Goal: Task Accomplishment & Management: Manage account settings

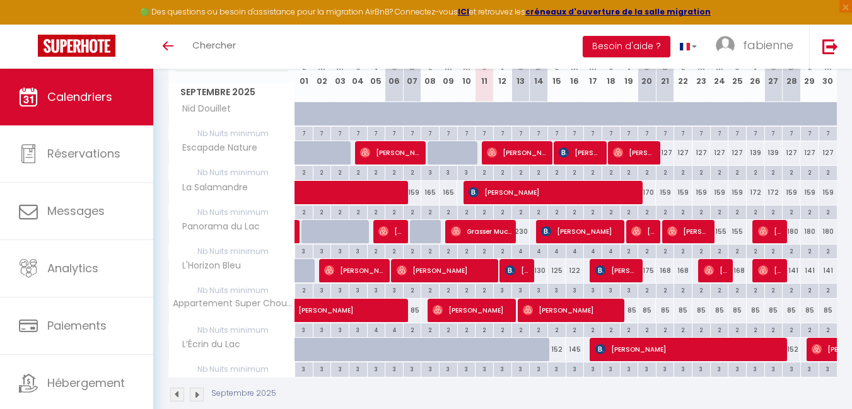
scroll to position [206, 0]
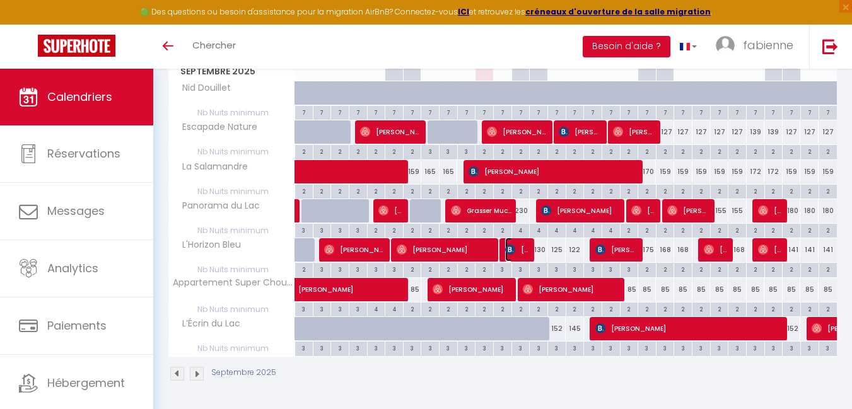
click at [513, 252] on img at bounding box center [510, 250] width 10 height 10
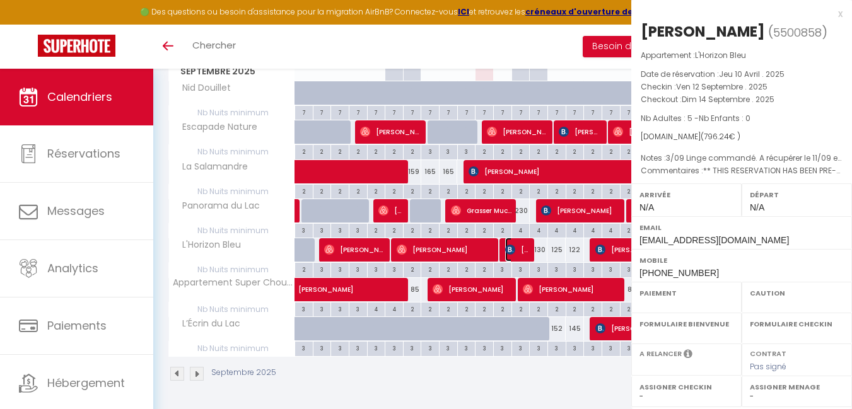
select select "OK"
select select "KO"
select select "0"
select select "1"
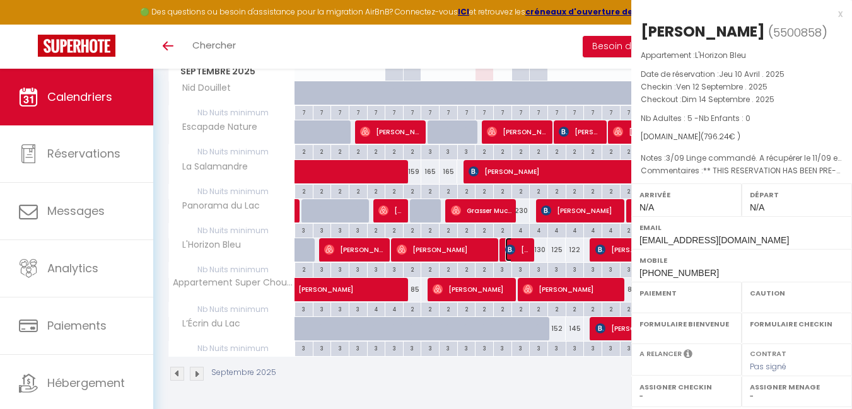
select select
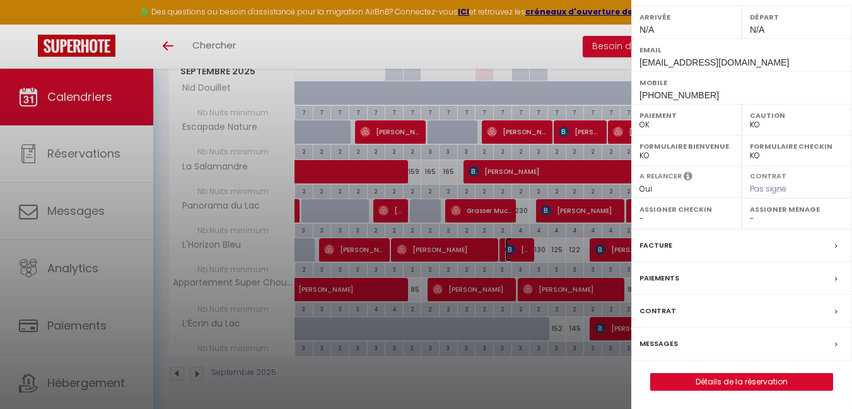
scroll to position [178, 0]
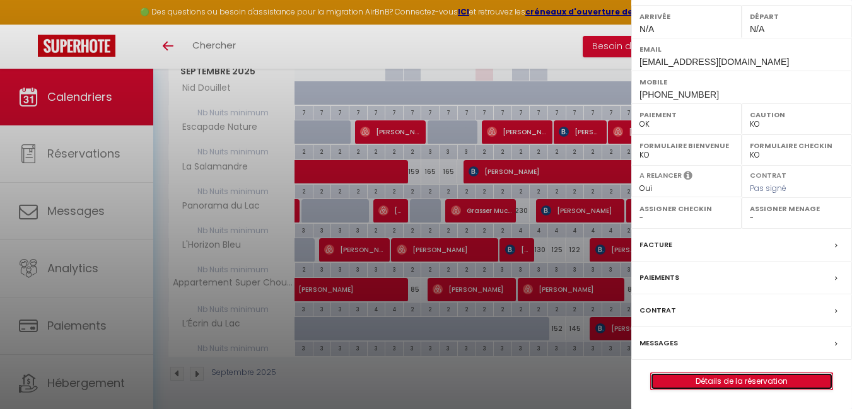
click at [718, 379] on link "Détails de la réservation" at bounding box center [742, 381] width 182 height 16
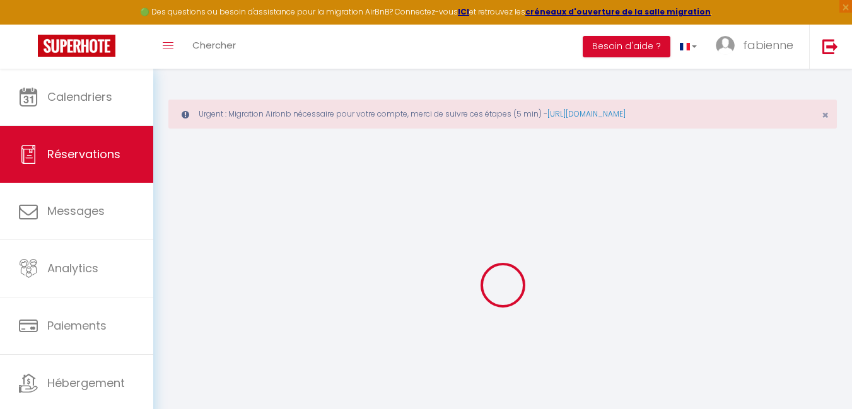
type input "[PERSON_NAME]"
type input "Peron"
type input "[EMAIL_ADDRESS][DOMAIN_NAME]"
type input "[PHONE_NUMBER]"
type input "."
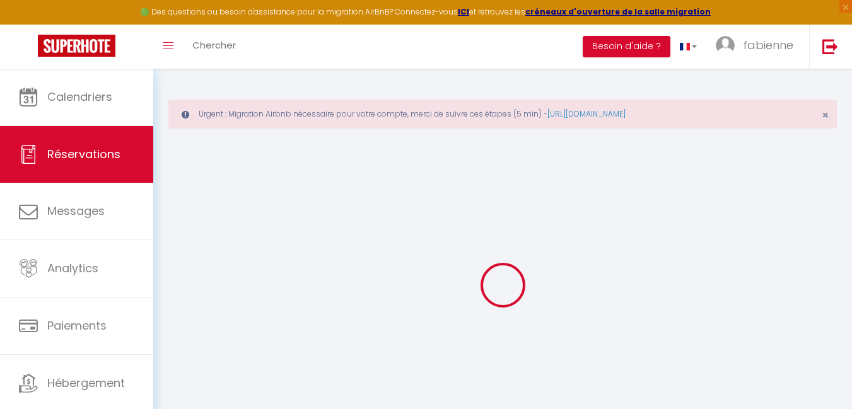
select select "FR"
type input "160"
type input "117.79"
type input "11.15"
select select "60102"
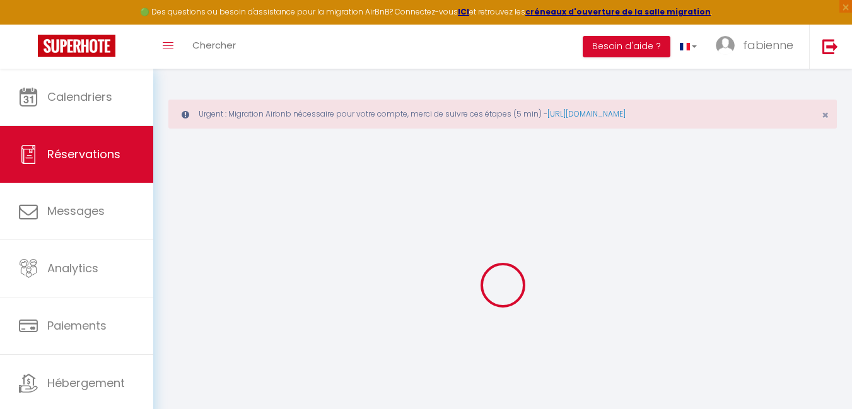
select select "1"
select select
type input "5"
select select "12"
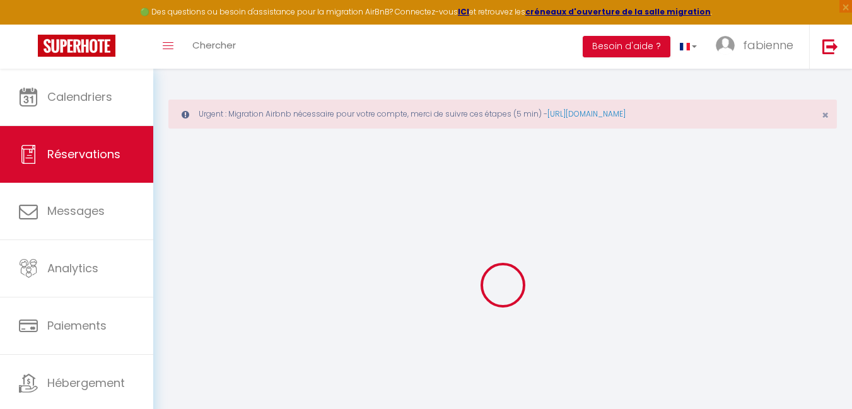
select select
type input "625.24"
checkbox input "false"
type input "0"
select select "2"
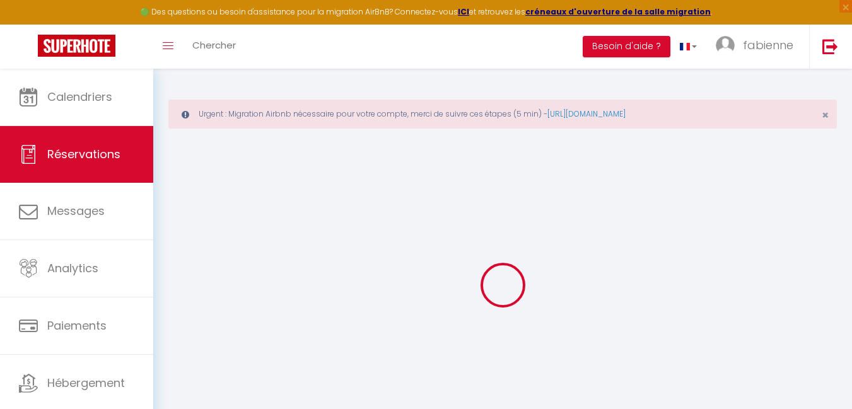
type input "0"
select select
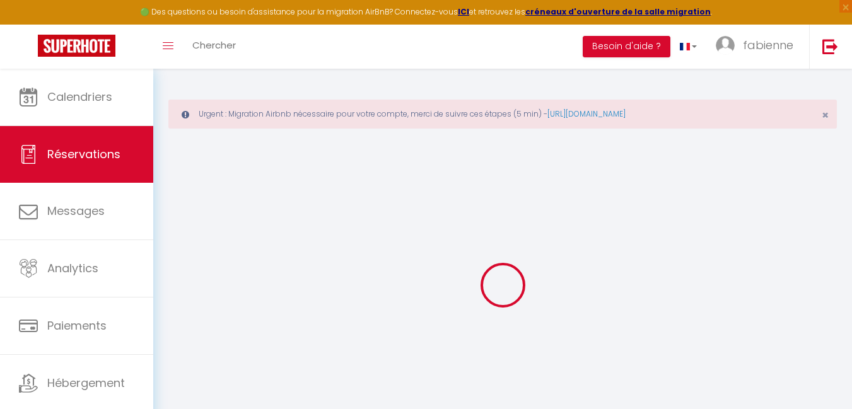
select select "14"
checkbox input "false"
select select
checkbox input "false"
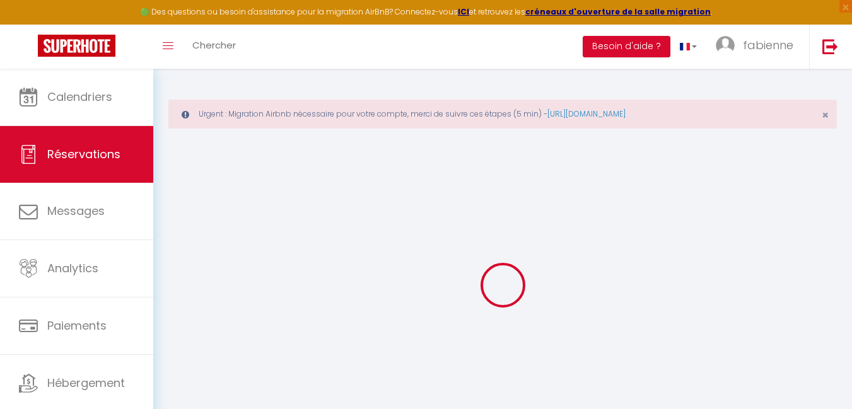
select select
checkbox input "false"
select select
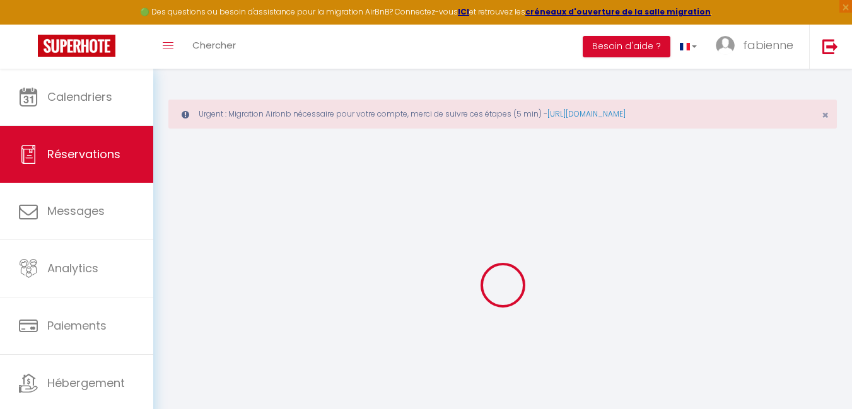
checkbox input "false"
type textarea "** THIS RESERVATION HAS BEEN PRE-PAID ** BOOKING NOTE : Payment charge is EUR 1…"
type textarea "3/09 Linge commandé. A récupérer le 11/09 et restituer le 16/09. 5/09 trajet"
type input "11"
select select
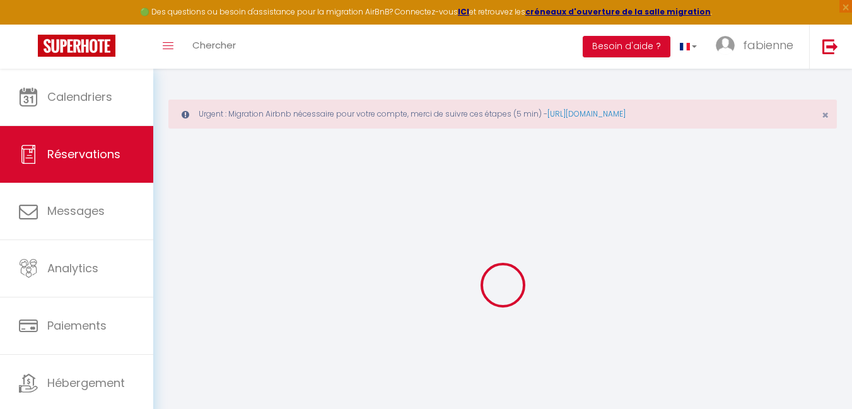
select select
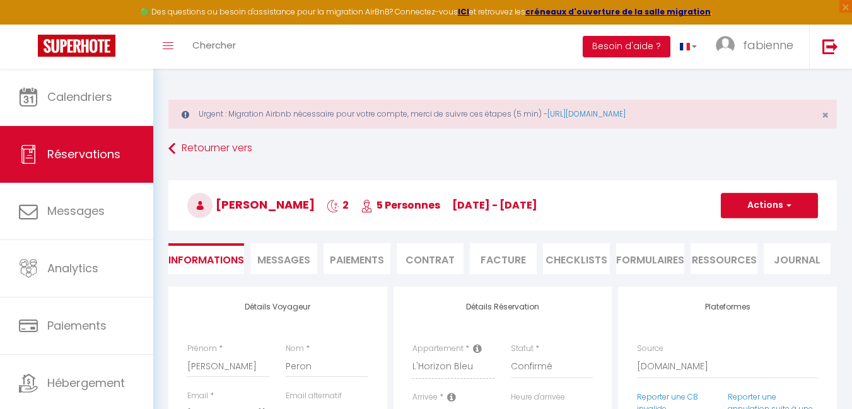
checkbox input "false"
select select
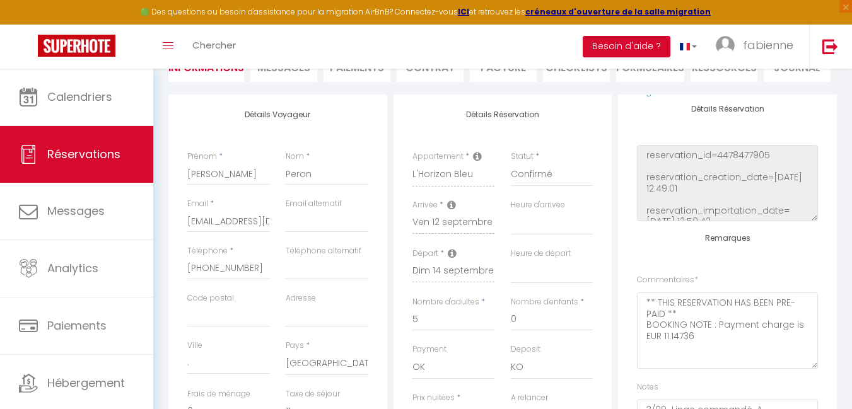
scroll to position [164, 0]
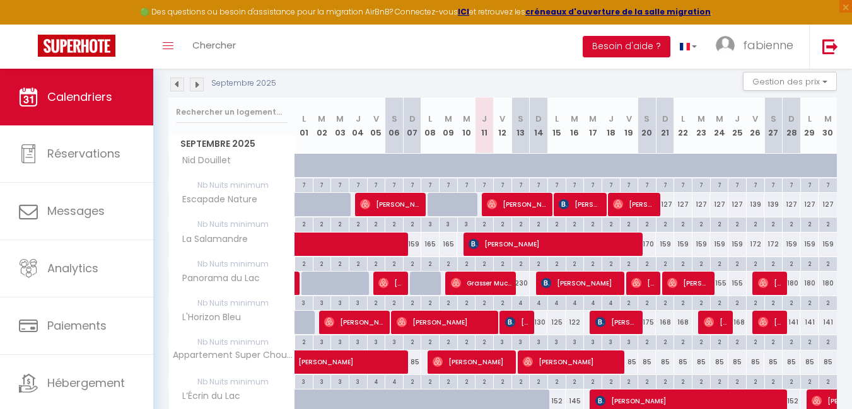
scroll to position [195, 0]
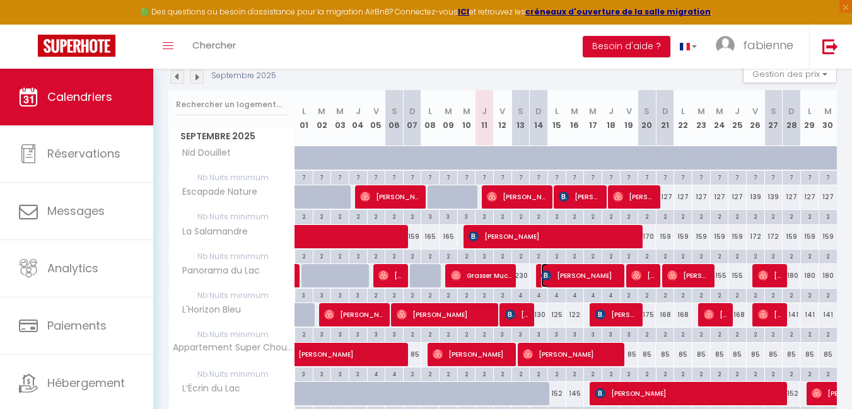
click at [567, 274] on span "[PERSON_NAME]" at bounding box center [580, 276] width 79 height 24
select select "OK"
select select "KO"
select select "1"
select select "0"
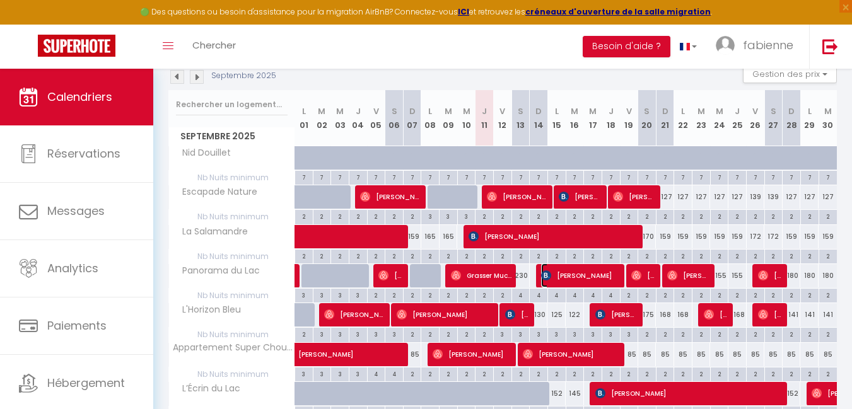
select select "1"
select select
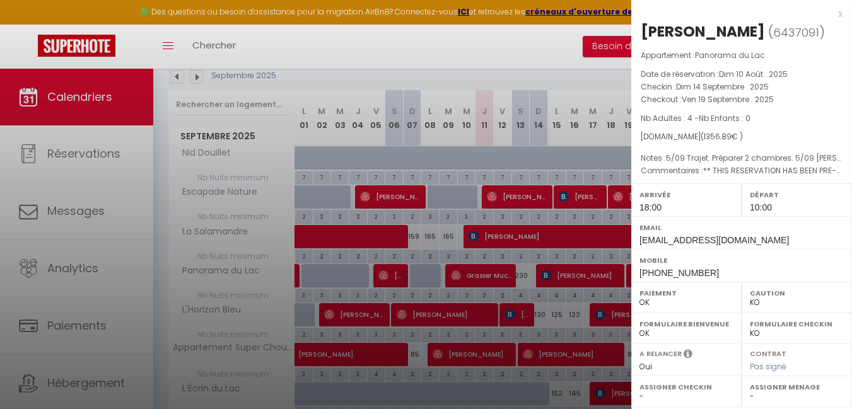
click at [596, 317] on div at bounding box center [426, 204] width 852 height 409
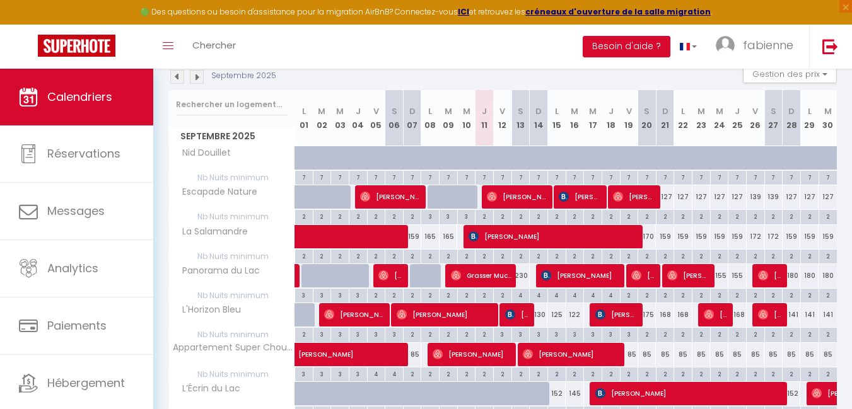
click at [594, 308] on div at bounding box center [599, 315] width 18 height 24
drag, startPoint x: 594, startPoint y: 308, endPoint x: 627, endPoint y: 320, distance: 35.7
click at [576, 326] on tr "L'Horizon Bleu 162 162 [PERSON_NAME] 155 [PERSON_NAME]" at bounding box center [503, 315] width 668 height 25
click at [596, 276] on span "[PERSON_NAME]" at bounding box center [580, 276] width 79 height 24
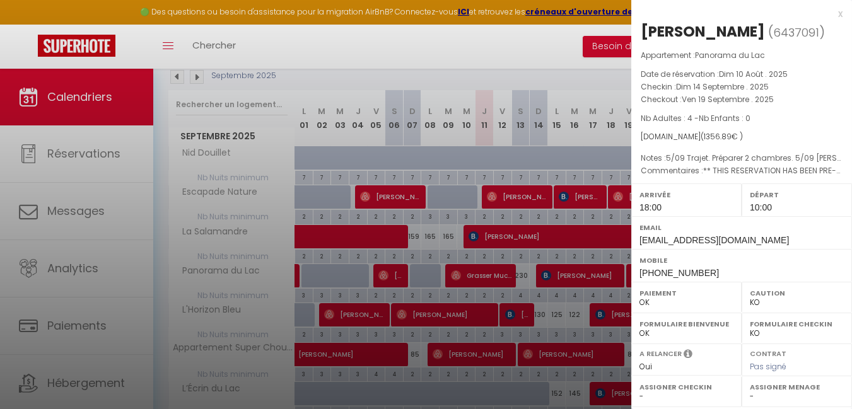
click at [609, 315] on div at bounding box center [426, 204] width 852 height 409
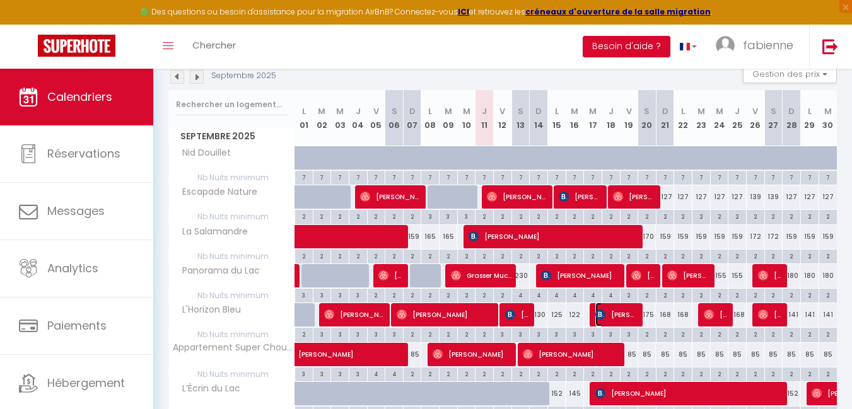
click at [611, 315] on span "[PERSON_NAME]" at bounding box center [616, 315] width 43 height 24
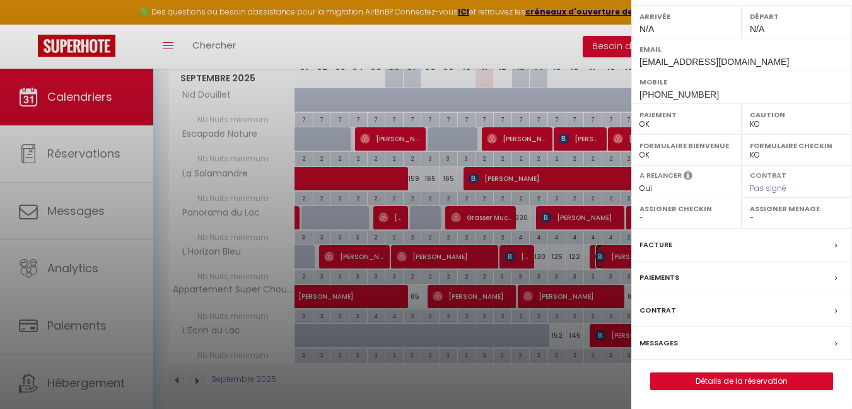
scroll to position [260, 0]
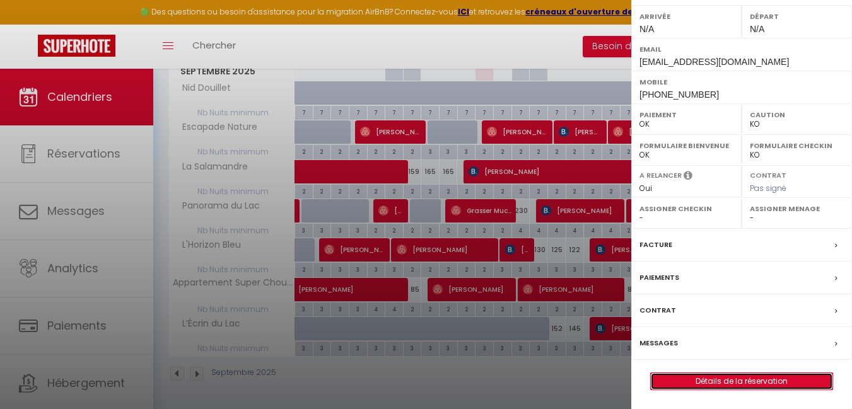
click at [735, 380] on link "Détails de la réservation" at bounding box center [742, 381] width 182 height 16
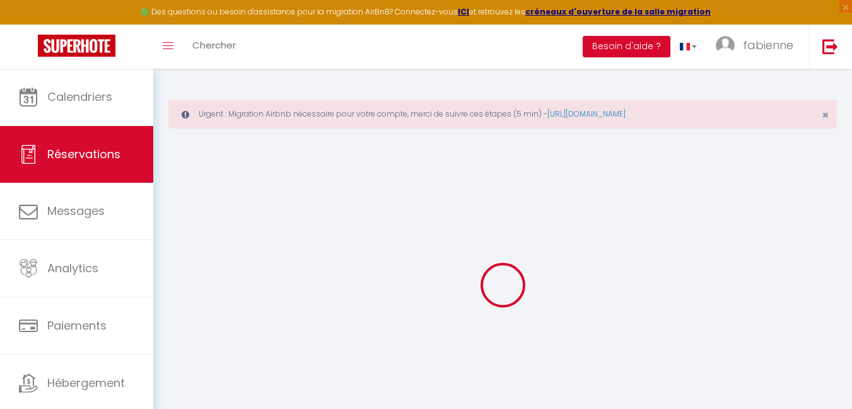
type input "Leveque"
type input "[PERSON_NAME]"
type input "[EMAIL_ADDRESS][DOMAIN_NAME]"
type input "[PHONE_NUMBER]"
select select "BE"
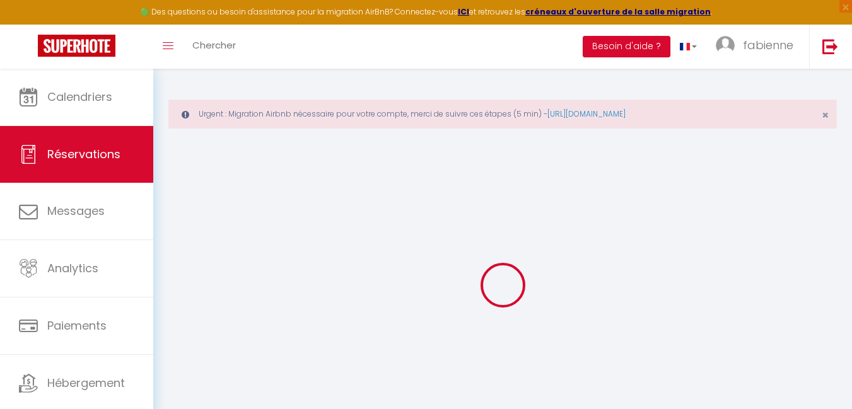
type input "160"
type input "81.53"
type input "7.75"
select select "60102"
select select "1"
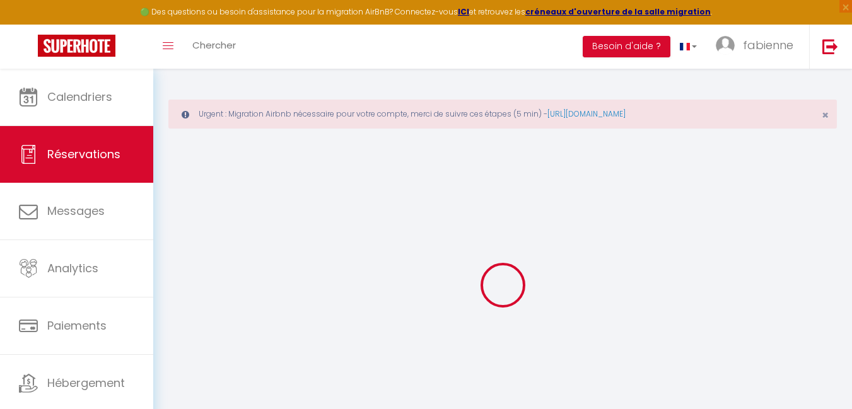
select select
type input "3"
select select "12"
select select
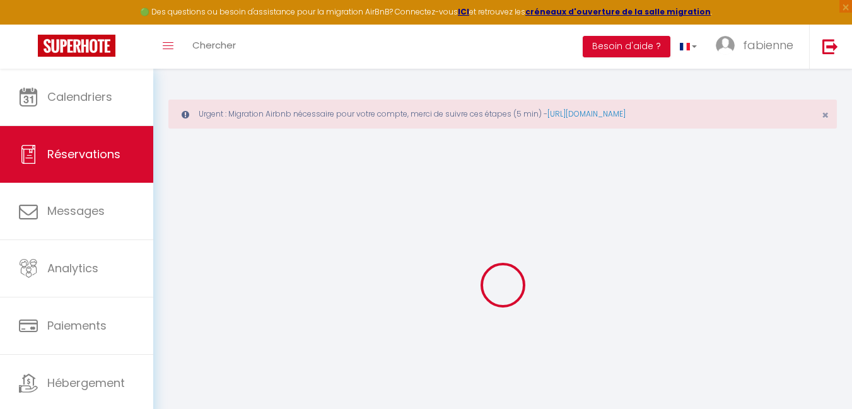
type input "383.5"
checkbox input "false"
type input "0"
select select "2"
type input "0"
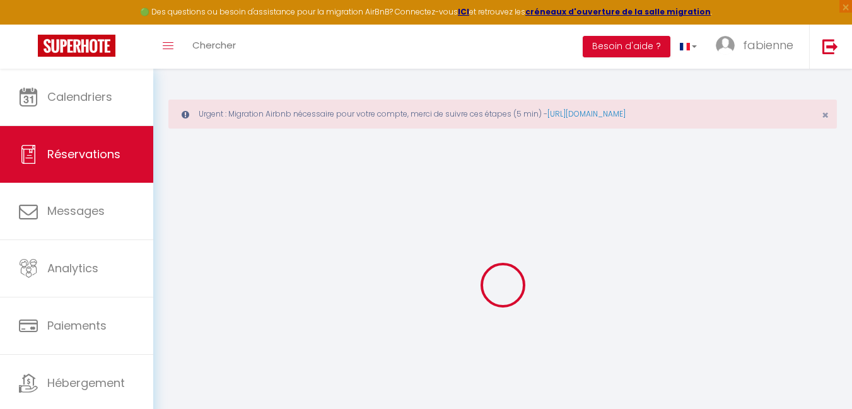
type input "0"
select select
select select "14"
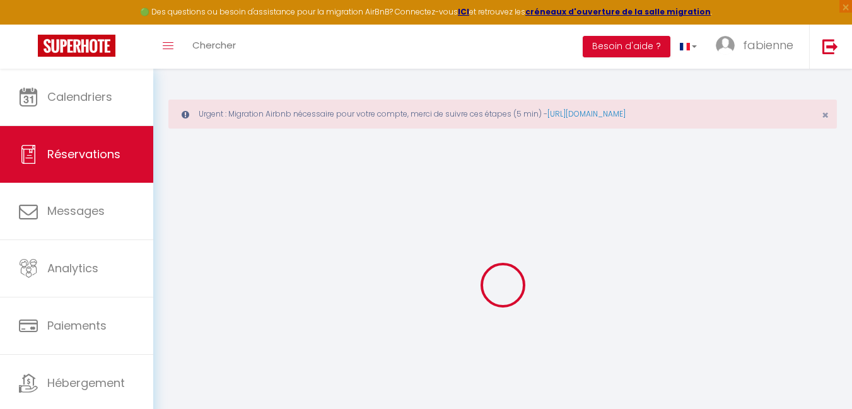
checkbox input "false"
select select
checkbox input "false"
select select
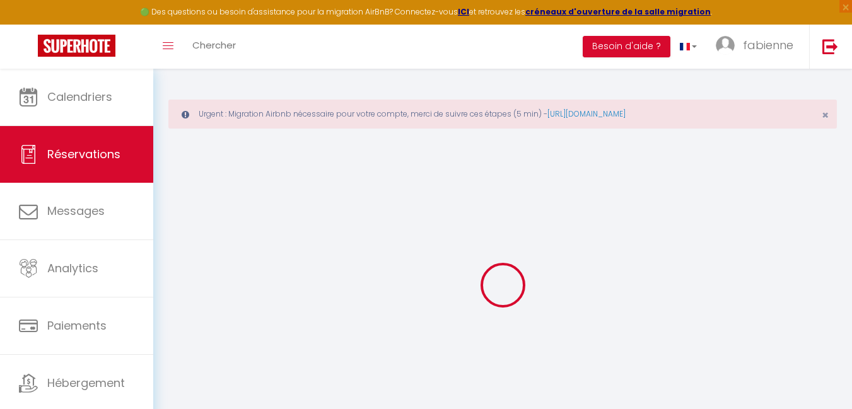
select select
checkbox input "false"
type textarea "** THIS RESERVATION HAS BEEN PRE-PAID ** BOOKING NOTE : Payment charge is EUR 7…"
type input "9.9"
select select
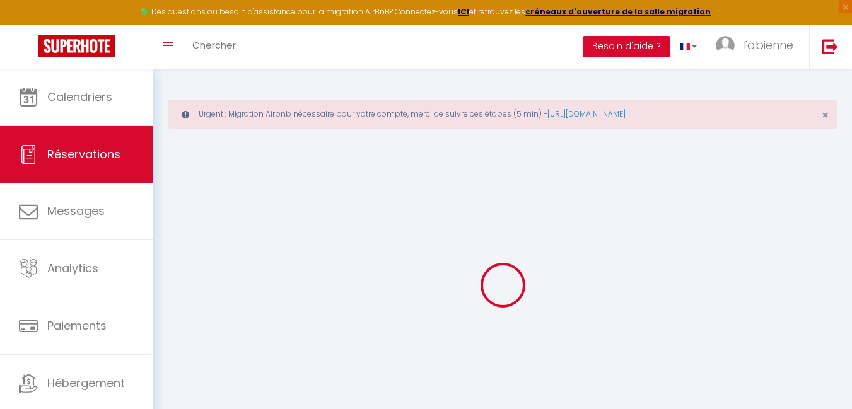
select select
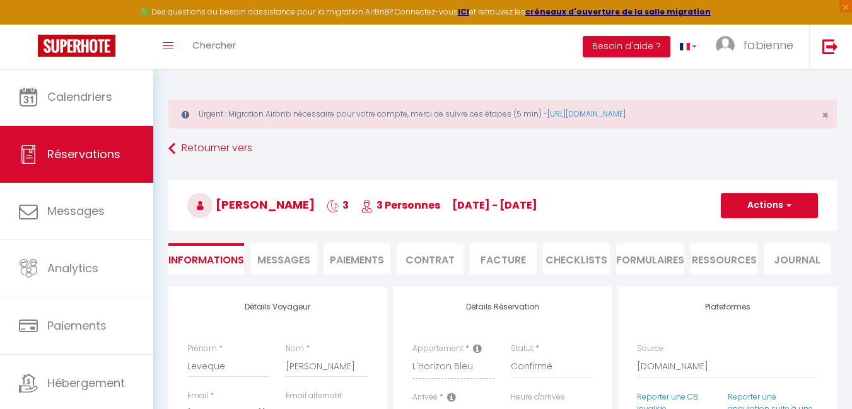
checkbox input "false"
select select
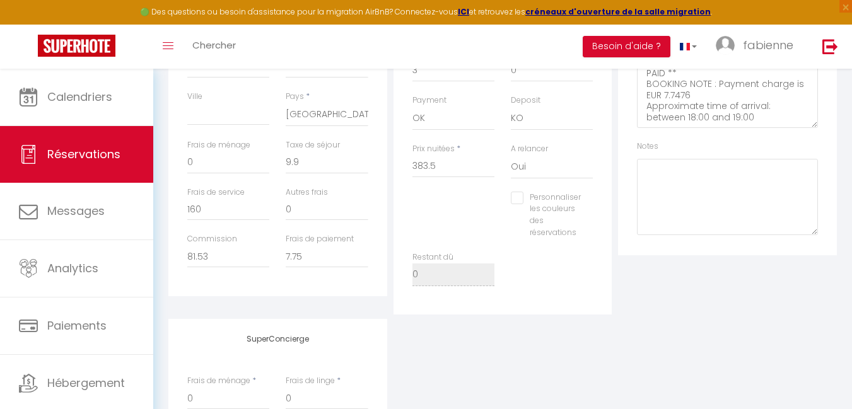
scroll to position [161, 0]
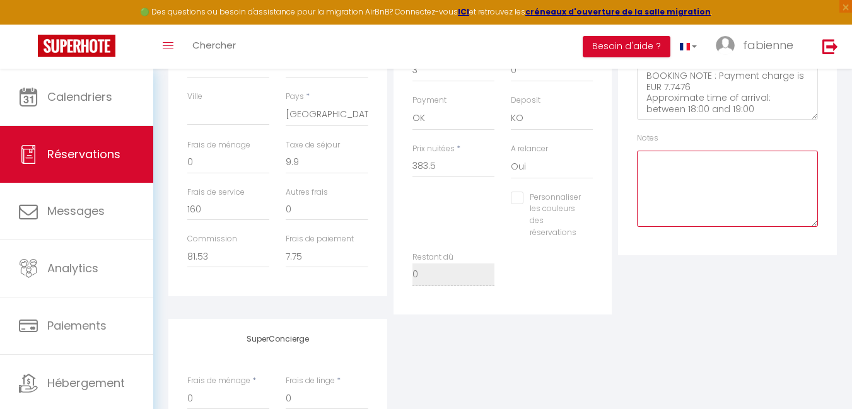
click at [665, 169] on textarea at bounding box center [727, 189] width 181 height 76
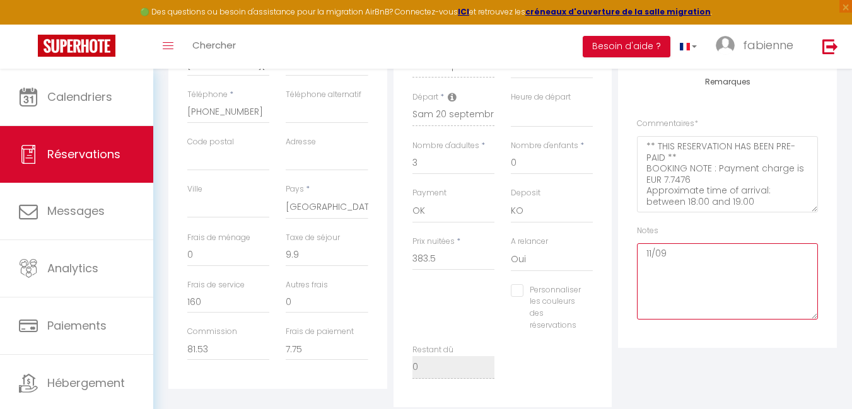
scroll to position [315, 0]
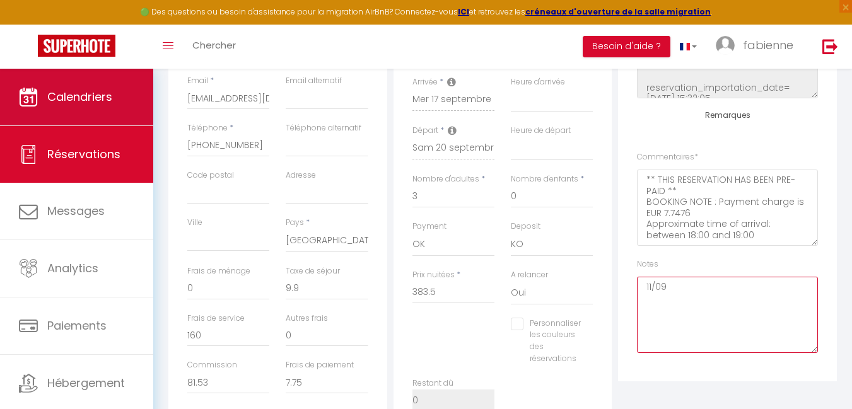
type textarea "11/09"
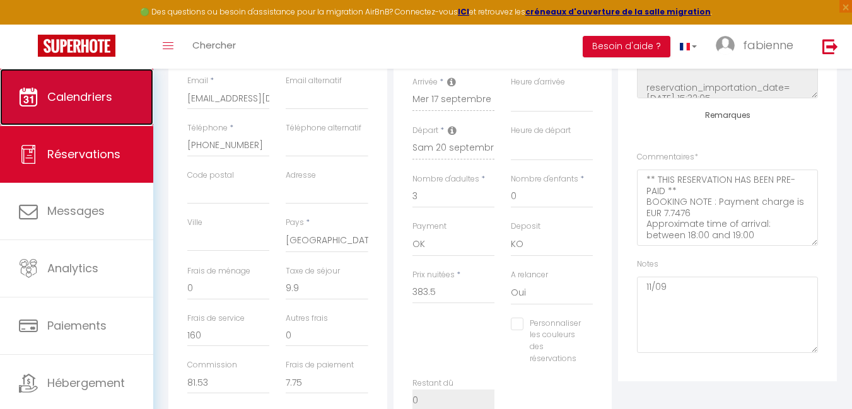
click at [98, 108] on link "Calendriers" at bounding box center [76, 97] width 153 height 57
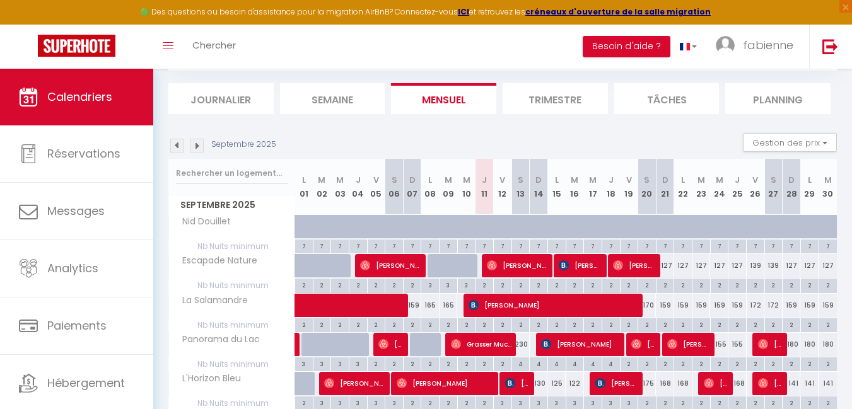
scroll to position [189, 0]
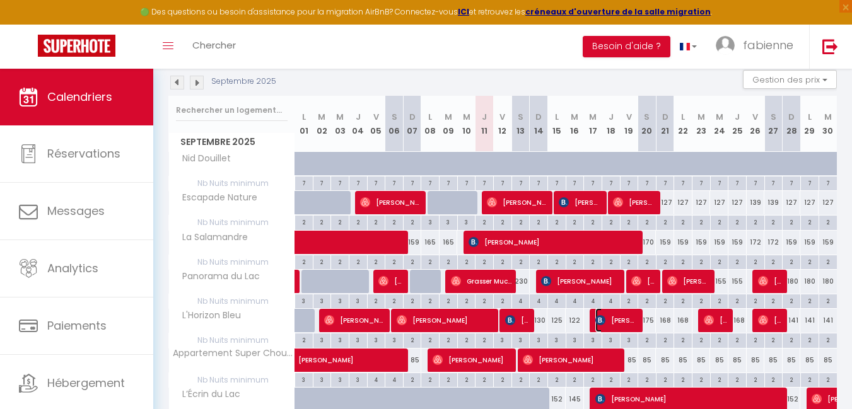
click at [610, 318] on span "[PERSON_NAME]" at bounding box center [616, 320] width 43 height 24
select select "OK"
select select "KO"
select select "0"
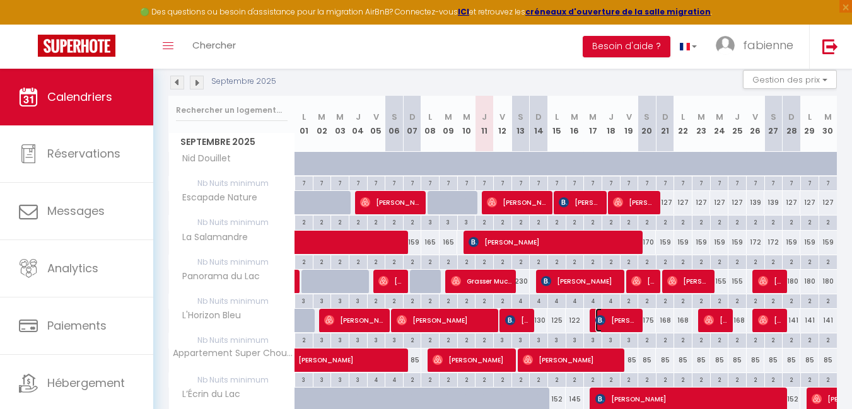
select select "1"
select select
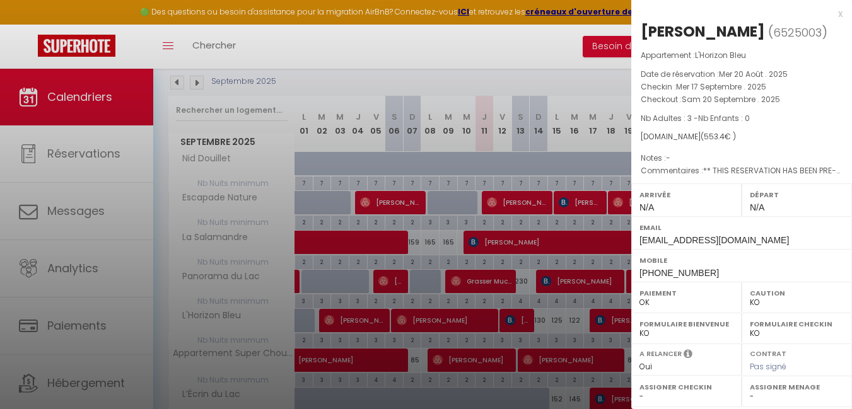
click at [483, 73] on div at bounding box center [426, 204] width 852 height 409
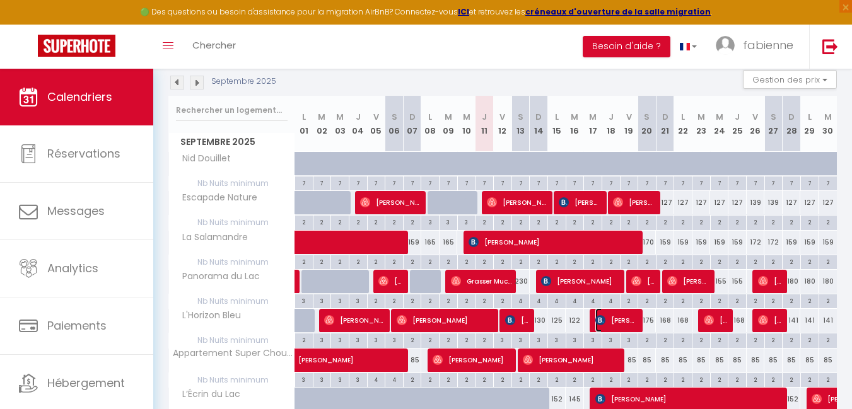
click at [616, 320] on span "[PERSON_NAME]" at bounding box center [616, 320] width 43 height 24
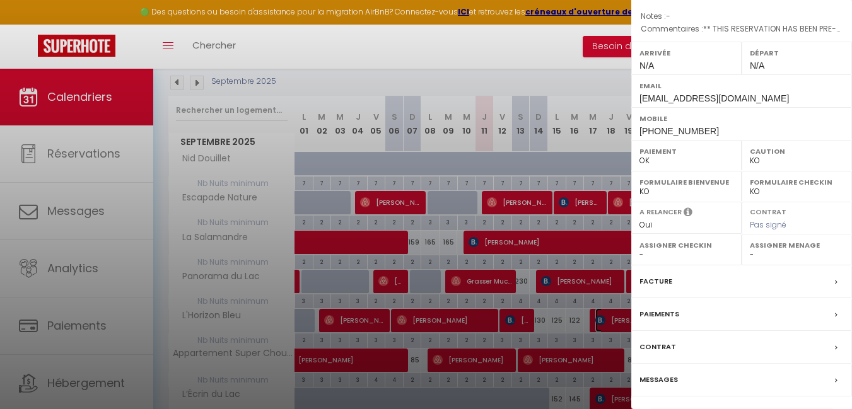
scroll to position [178, 0]
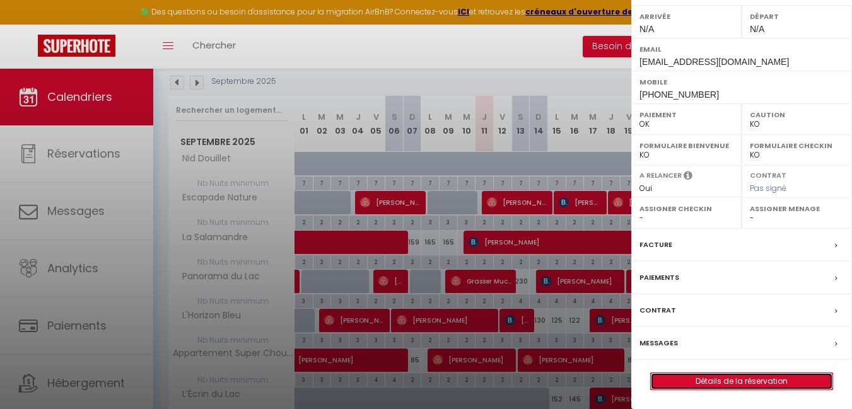
click at [742, 382] on link "Détails de la réservation" at bounding box center [742, 381] width 182 height 16
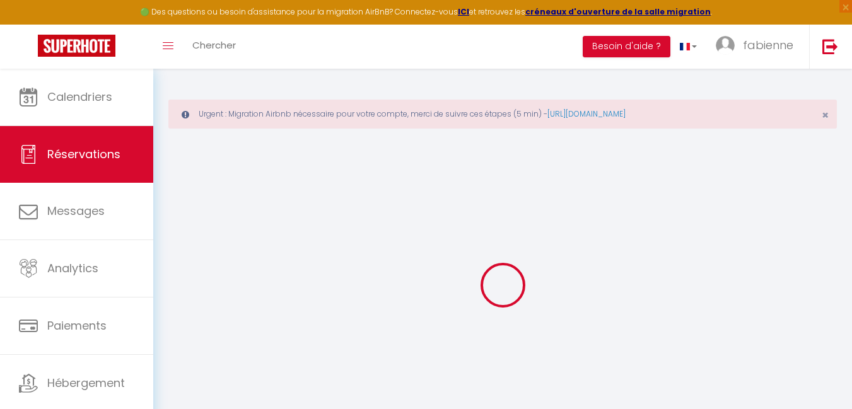
select select
checkbox input "false"
select select
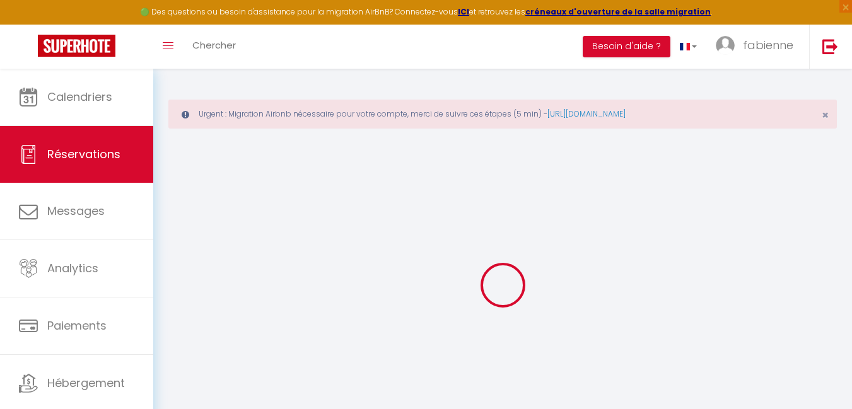
checkbox input "false"
type textarea "** THIS RESERVATION HAS BEEN PRE-PAID ** BOOKING NOTE : Payment charge is EUR 7…"
type input "9.9"
select select
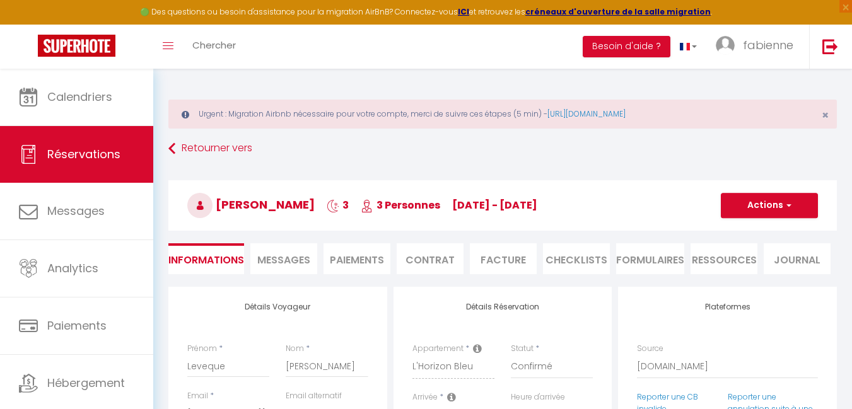
checkbox input "false"
select select
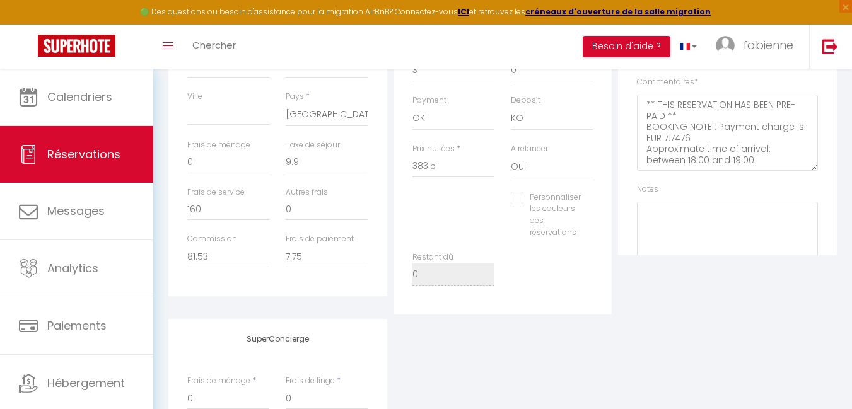
scroll to position [126, 0]
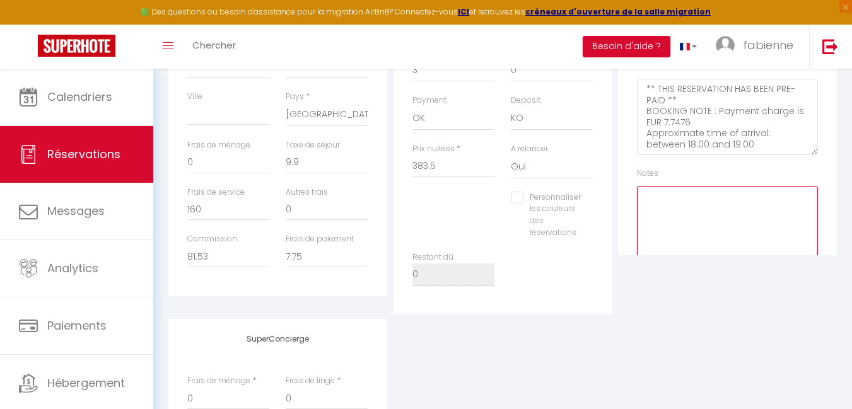
click at [649, 210] on textarea at bounding box center [727, 224] width 181 height 76
click at [755, 197] on textarea "11/09 Linge commandé." at bounding box center [727, 224] width 181 height 76
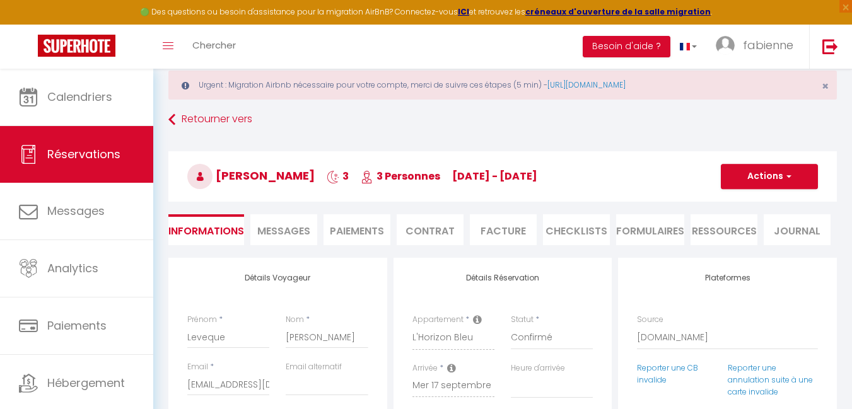
scroll to position [0, 0]
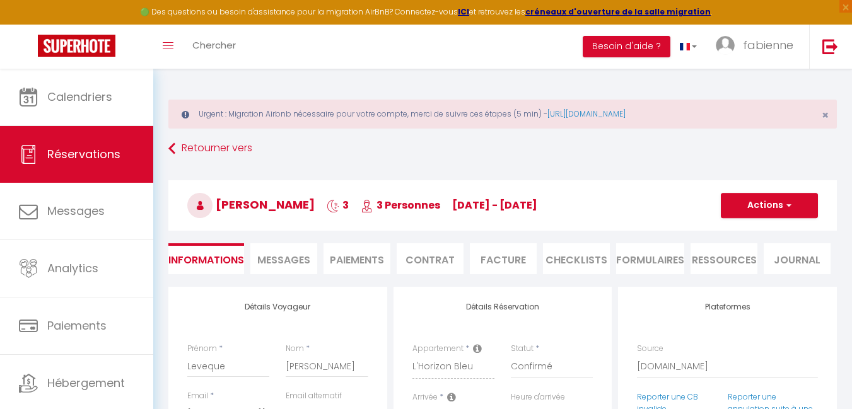
type textarea "11/09 Linge commandé. Récupérer le 16/09 et restituer le 23/09"
click at [798, 204] on button "Actions" at bounding box center [769, 205] width 97 height 25
click at [768, 235] on link "Enregistrer" at bounding box center [757, 233] width 100 height 16
select select "not_cancelled"
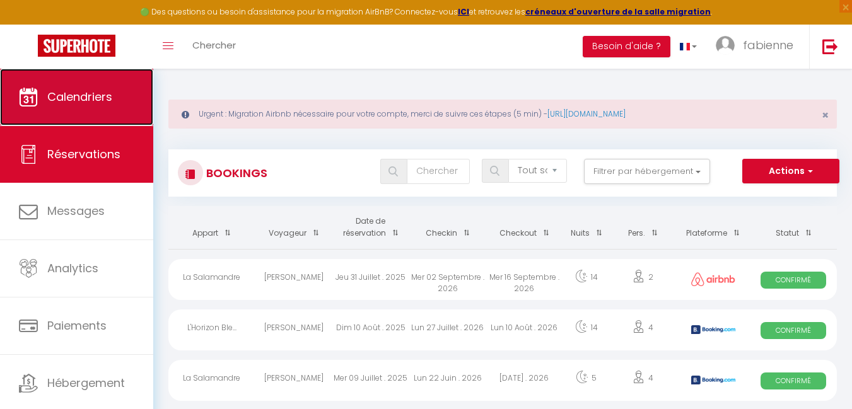
click at [116, 114] on link "Calendriers" at bounding box center [76, 97] width 153 height 57
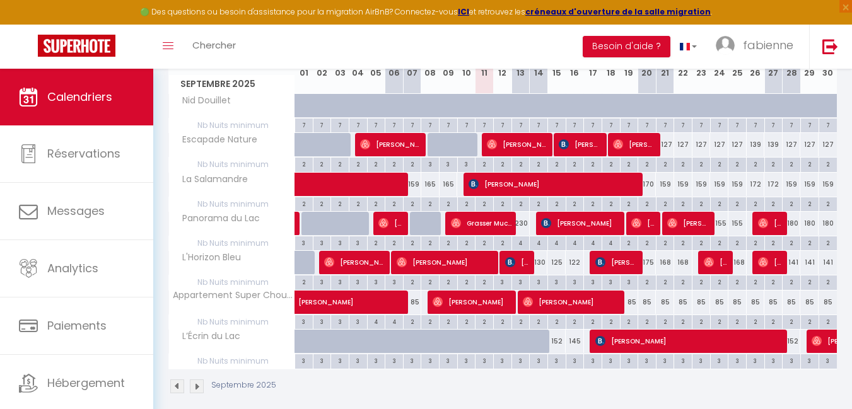
scroll to position [252, 0]
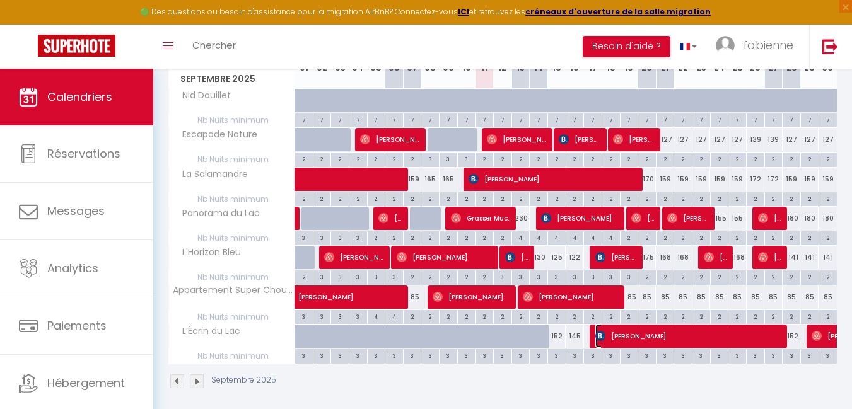
click at [627, 335] on span "[PERSON_NAME]" at bounding box center [689, 336] width 189 height 24
select select "OK"
select select "KO"
select select "1"
select select "0"
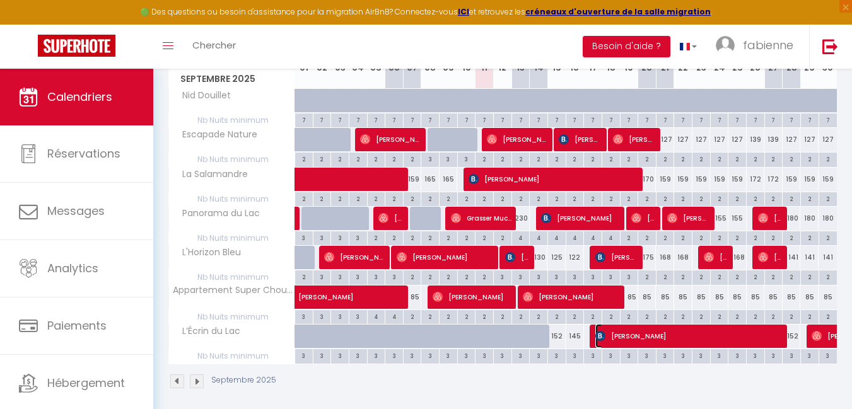
select select "1"
select select
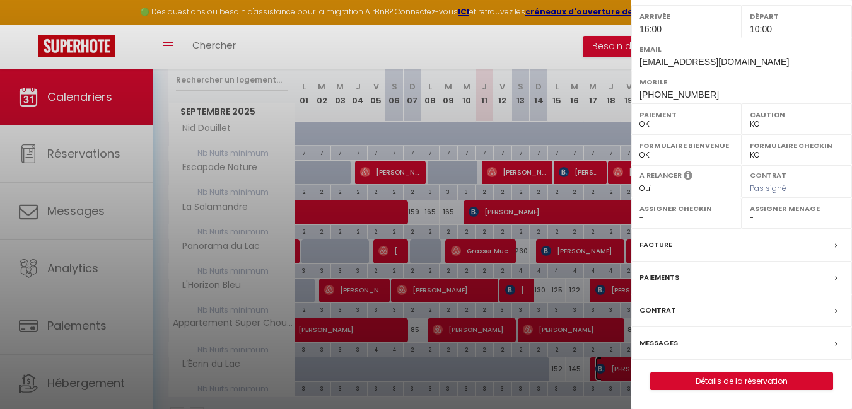
scroll to position [189, 0]
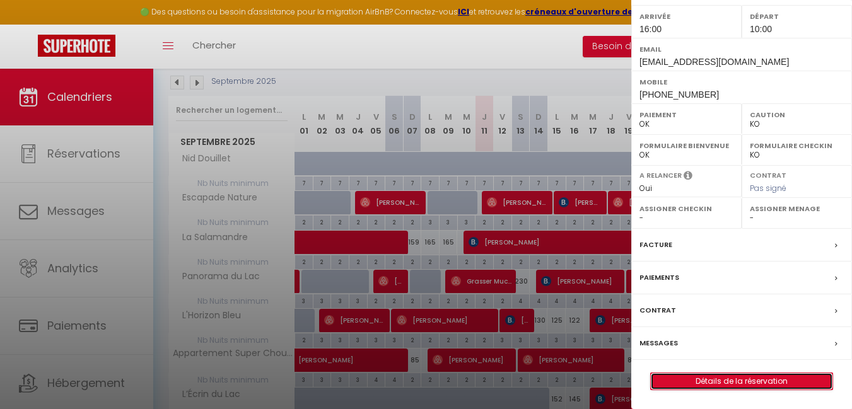
click at [717, 378] on link "Détails de la réservation" at bounding box center [742, 381] width 182 height 16
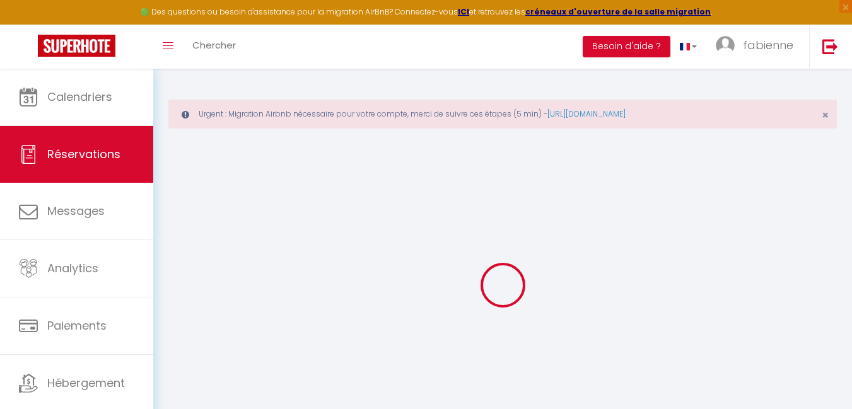
type input "Odile"
type input "CAILLEAU"
type input "[EMAIL_ADDRESS][DOMAIN_NAME]"
type input "[PHONE_NUMBER]"
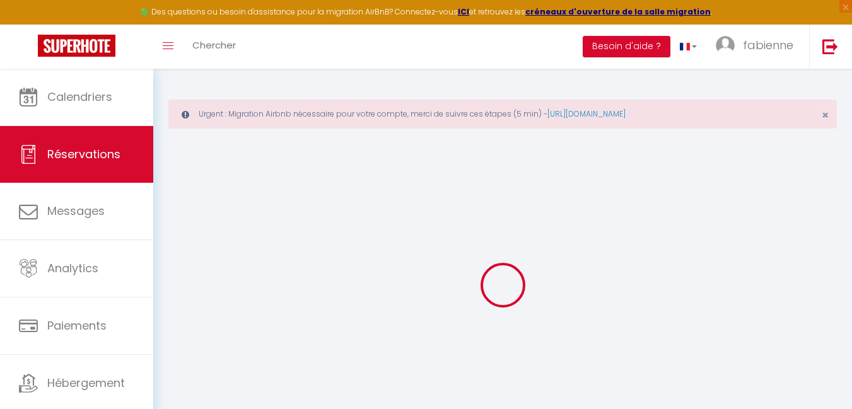
type input "[PHONE_NUMBER]"
select select "FR"
type input "175"
type input "204.19"
type input "19.81"
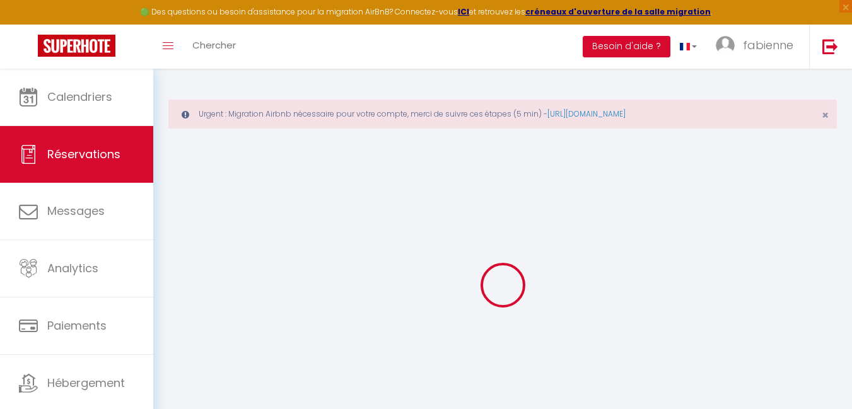
select select "69134"
select select "1"
select select
type input "6"
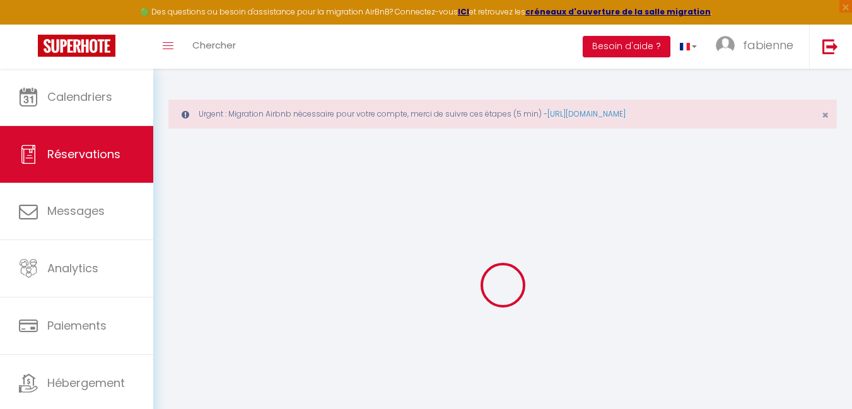
select select "12"
select select
type input "1186.29"
checkbox input "false"
type input "0"
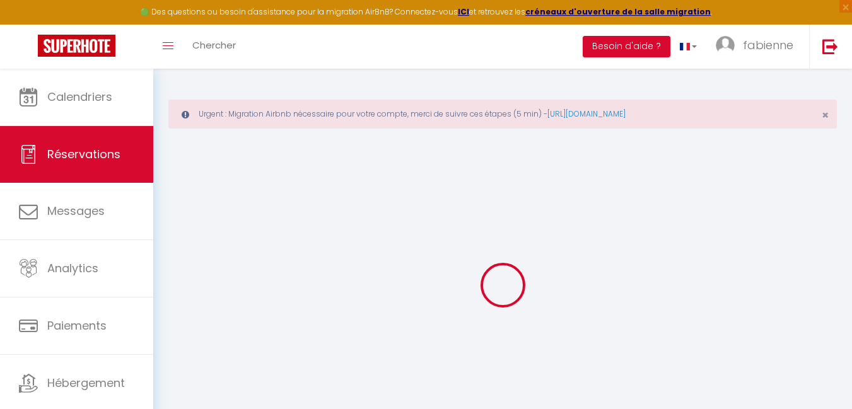
select select "2"
type input "0"
select select
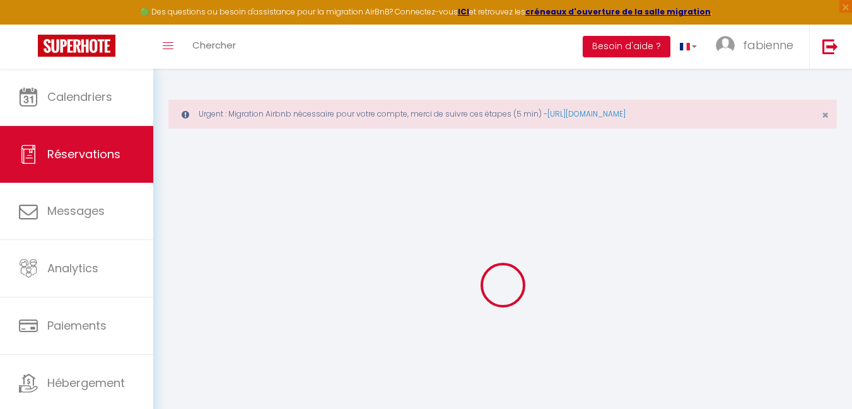
select select
select select "14"
checkbox input "false"
select select
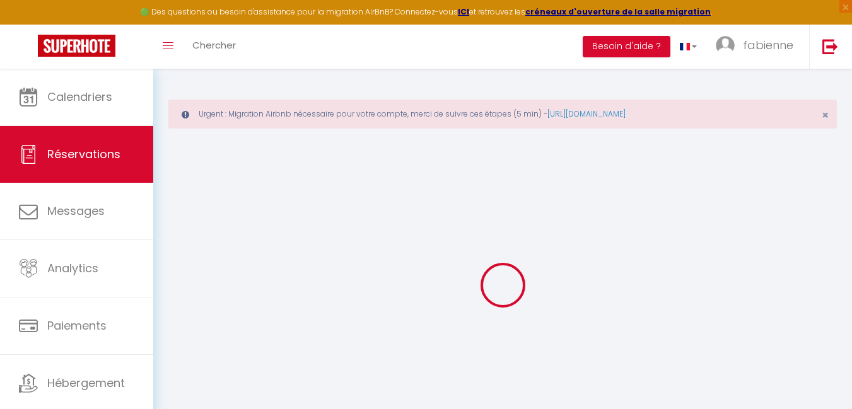
checkbox input "false"
select select
checkbox input "false"
select select
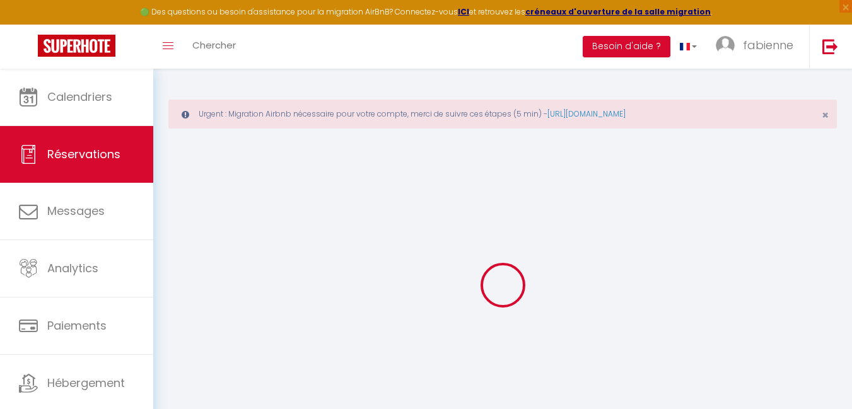
select select
checkbox input "false"
type textarea "** THIS RESERVATION HAS BEEN PRE-PAID ** BOOKING NOTE : Payment charge is EUR 1…"
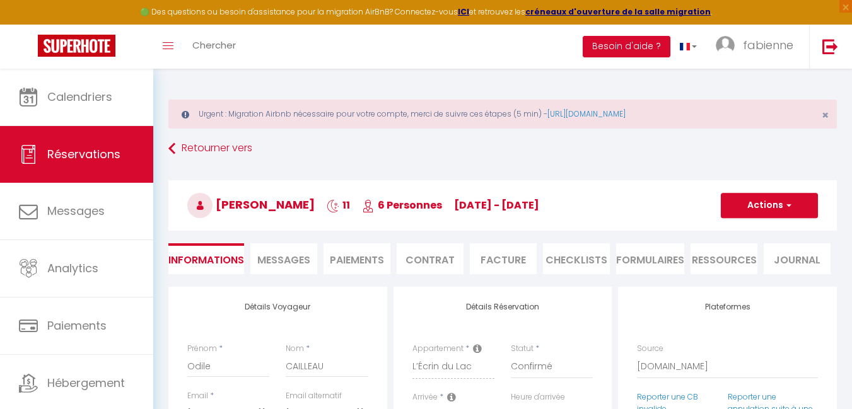
type input "53.92"
select select
checkbox input "false"
select select "16:00"
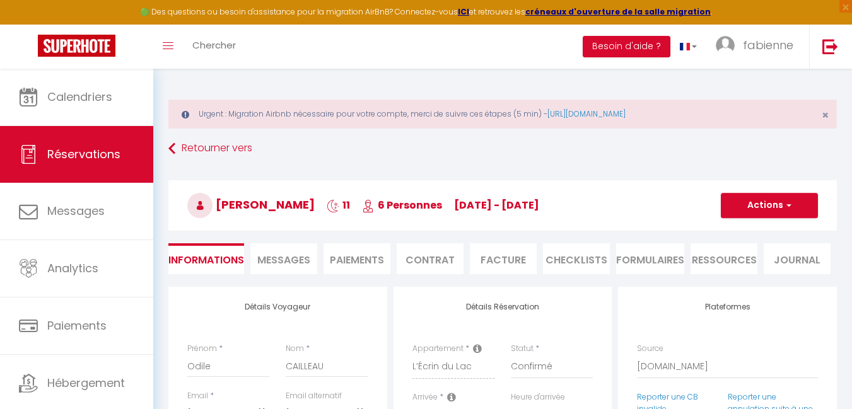
select select "10:00"
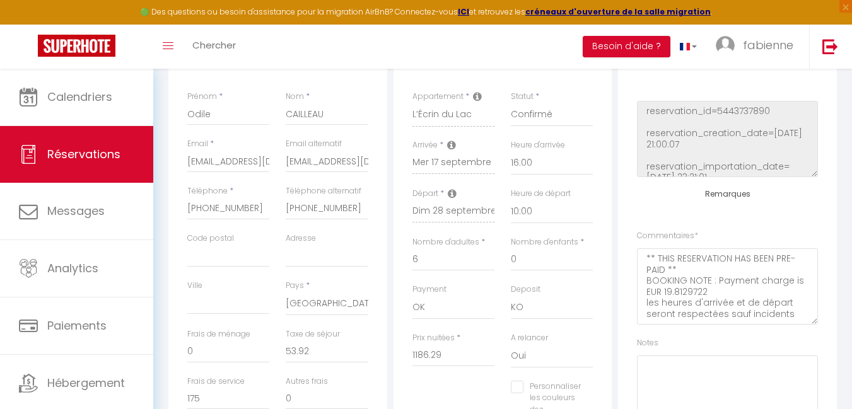
scroll to position [161, 0]
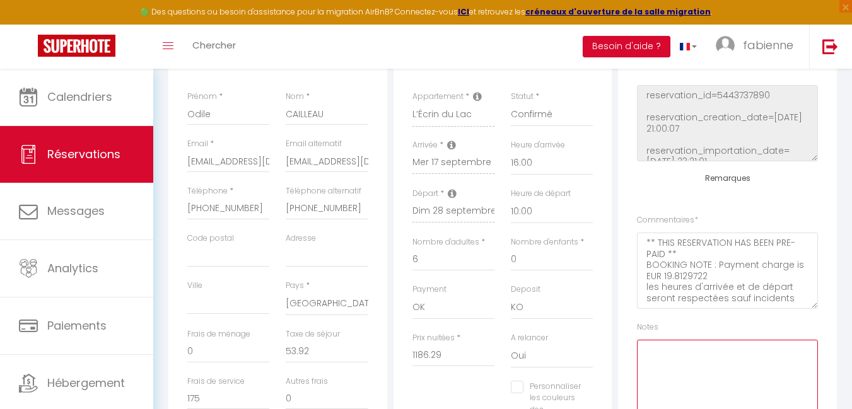
click at [672, 359] on textarea at bounding box center [727, 378] width 181 height 76
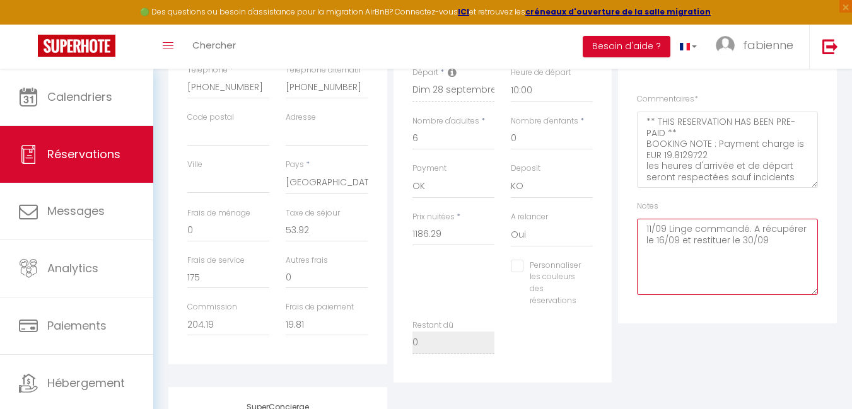
scroll to position [378, 0]
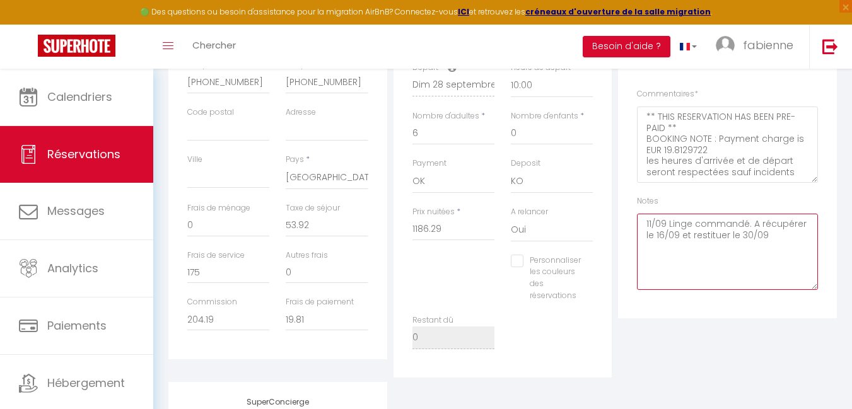
click at [740, 232] on textarea "11/09 Linge commandé. A récupérer le 16/09 et restituer le 30/09" at bounding box center [727, 252] width 181 height 76
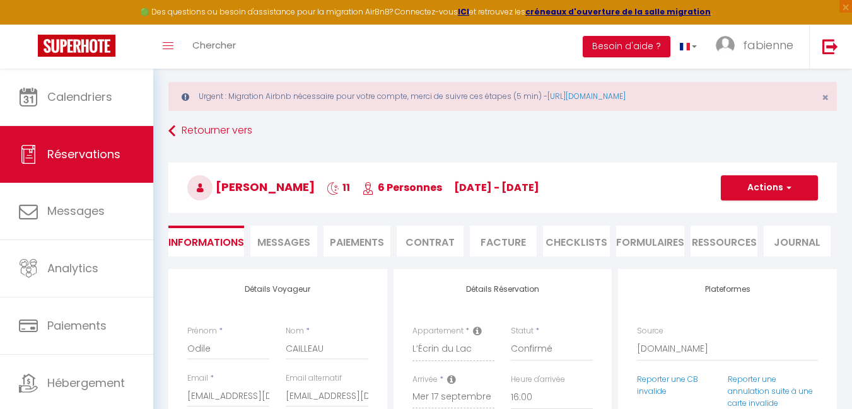
scroll to position [0, 0]
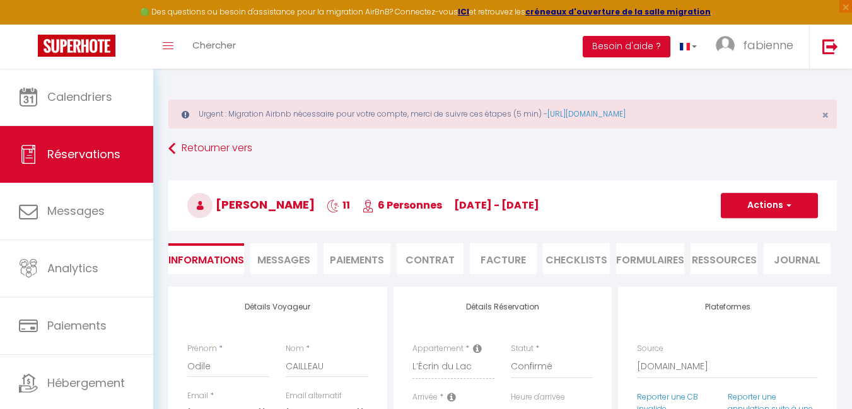
type textarea "11/09 Linge commandé. A récupérer le 16/09 et restituer le 30/09"
click at [788, 208] on span "button" at bounding box center [787, 205] width 8 height 11
click at [753, 234] on link "Enregistrer" at bounding box center [757, 233] width 100 height 16
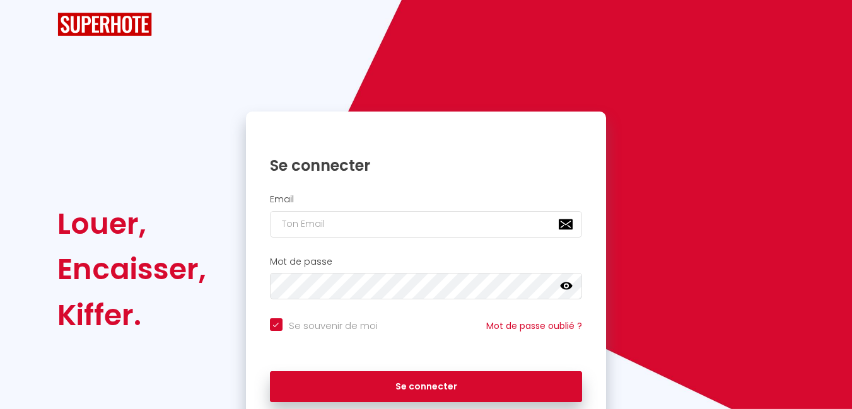
checkbox input "true"
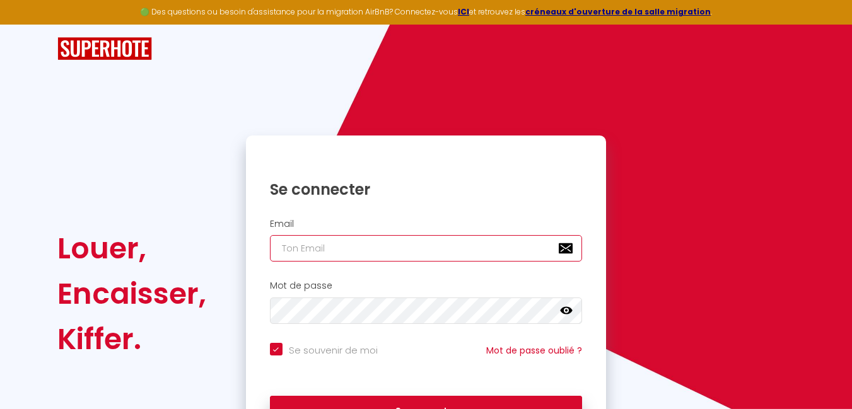
type input "[EMAIL_ADDRESS][DOMAIN_NAME]"
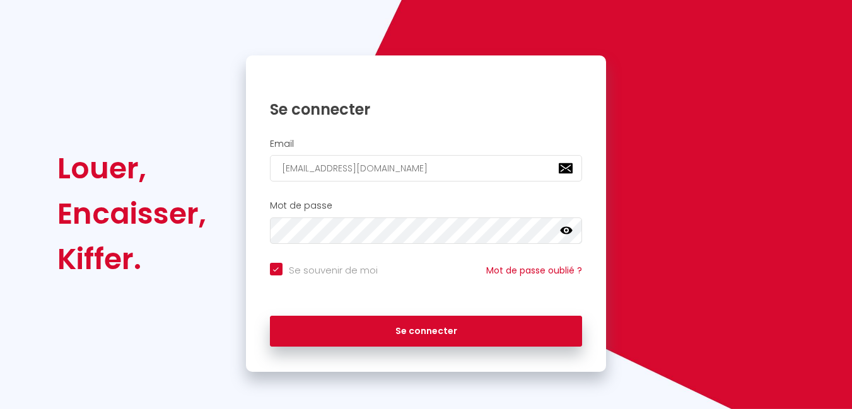
scroll to position [81, 0]
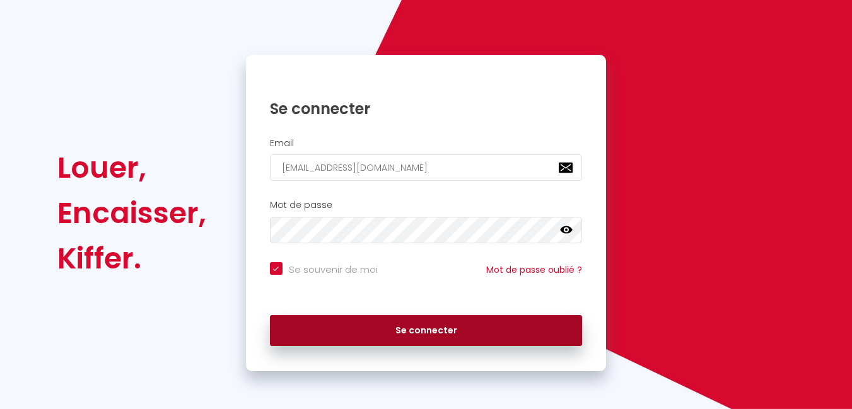
click at [447, 334] on button "Se connecter" at bounding box center [426, 331] width 313 height 32
checkbox input "true"
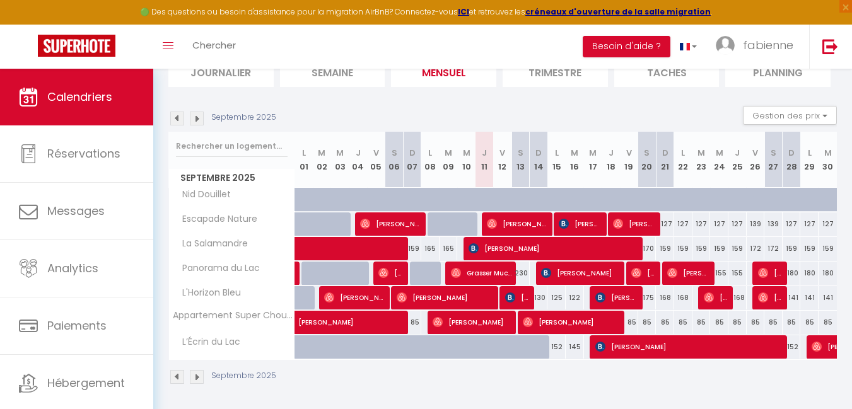
scroll to position [156, 0]
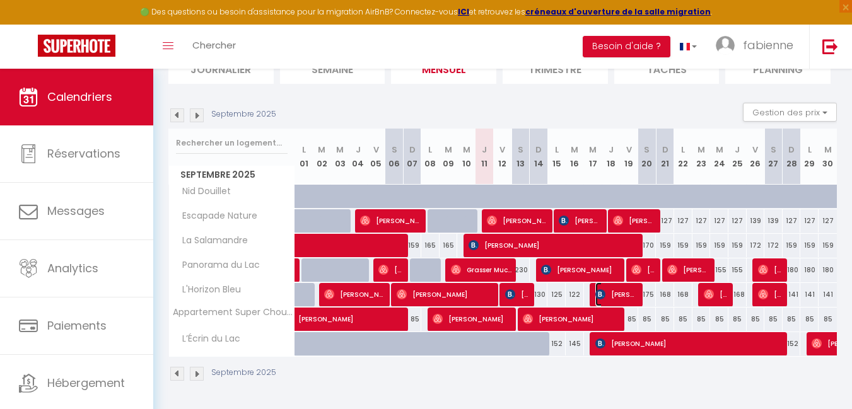
click at [624, 294] on span "[PERSON_NAME]" at bounding box center [616, 294] width 43 height 24
select select "OK"
select select "KO"
select select "0"
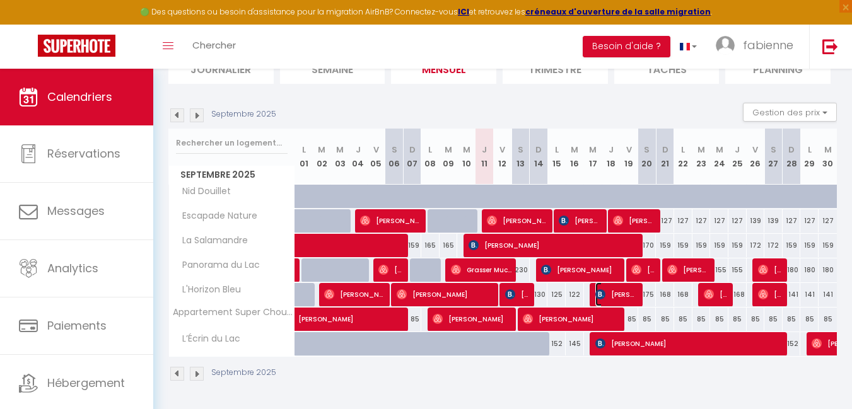
select select "1"
select select
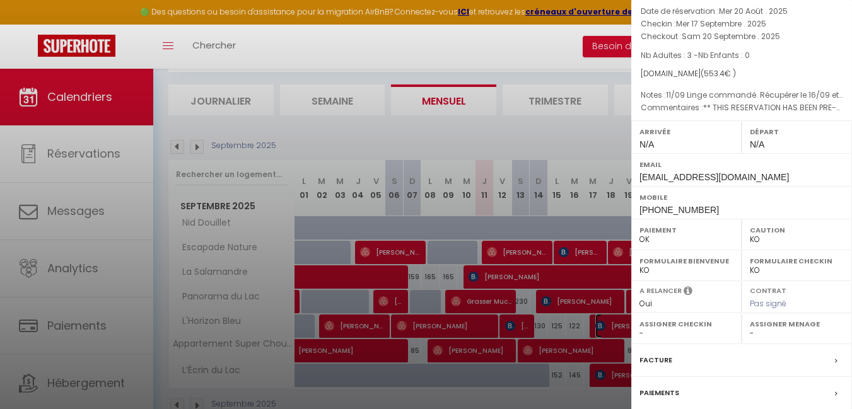
scroll to position [126, 0]
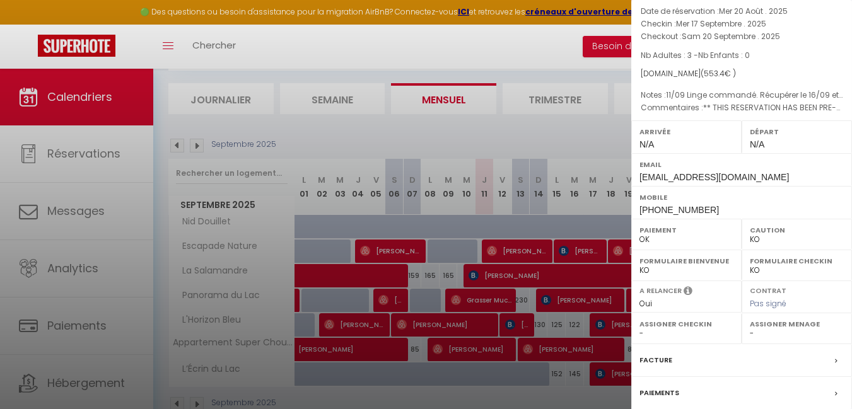
click at [541, 136] on div at bounding box center [426, 204] width 852 height 409
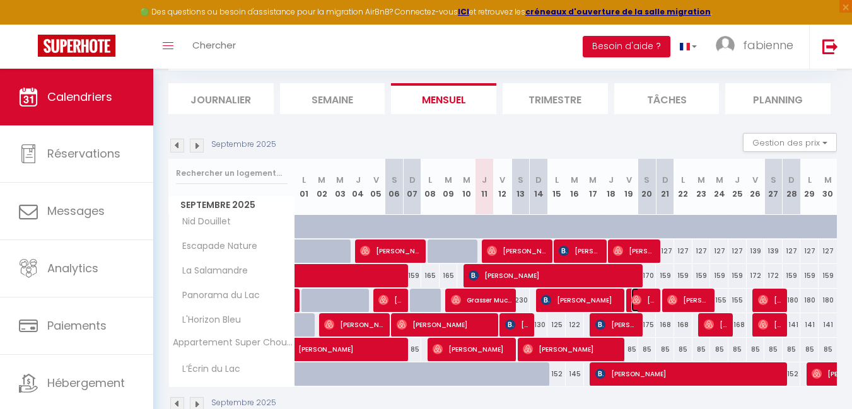
click at [645, 298] on span "[PERSON_NAME]" at bounding box center [643, 300] width 25 height 24
select select "OK"
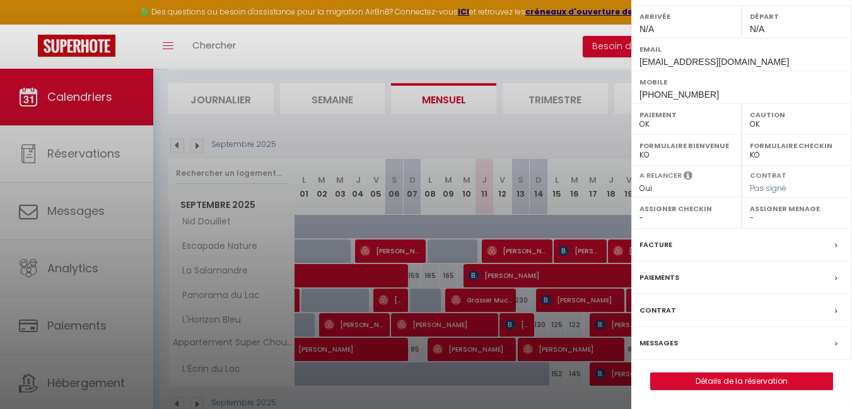
scroll to position [219, 0]
click at [766, 379] on link "Détails de la réservation" at bounding box center [742, 381] width 182 height 16
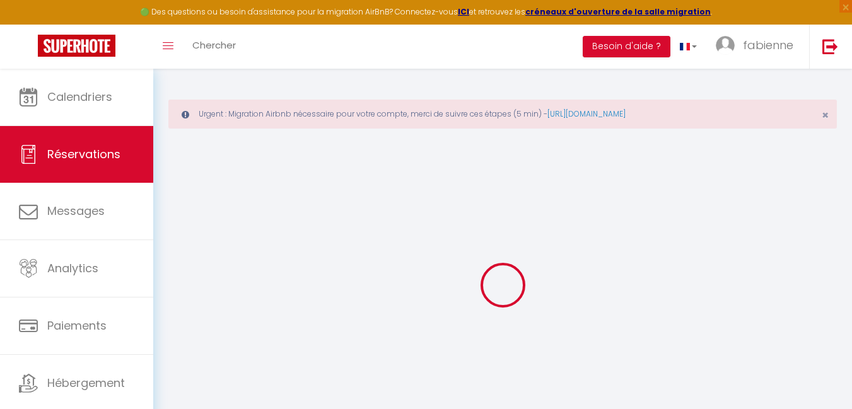
type input "[PERSON_NAME]"
type input "Vanderkerckhove"
type input "[EMAIL_ADDRESS][DOMAIN_NAME]"
type input "[PHONE_NUMBER]"
select select
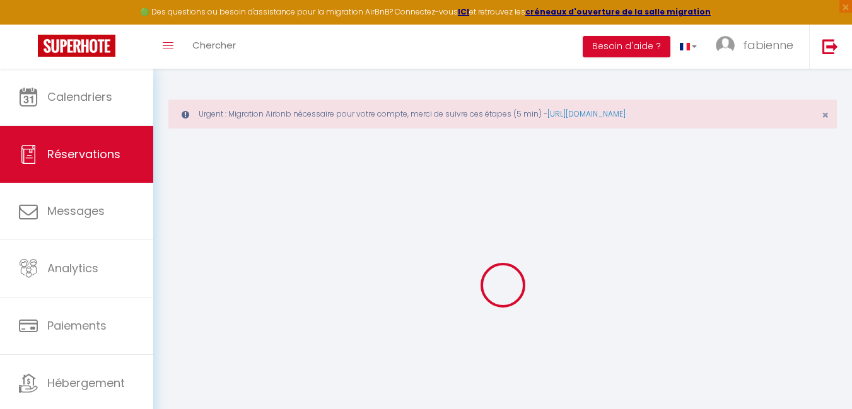
type input "18.88"
select select "60097"
select select "1"
select select
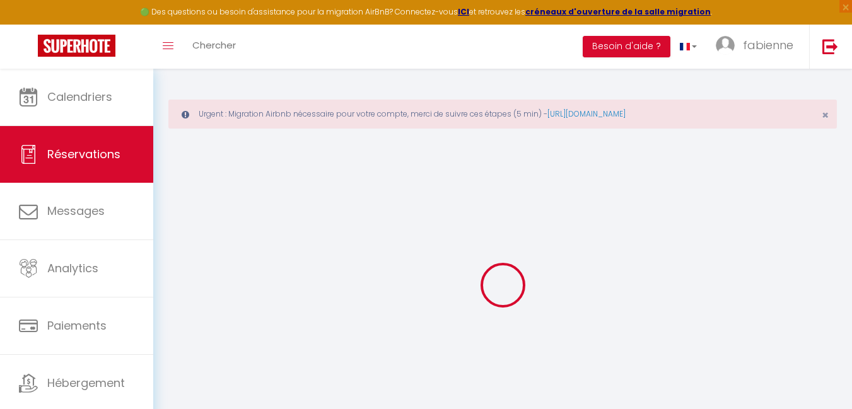
type input "3"
select select "12"
select select
type input "359.33"
checkbox input "false"
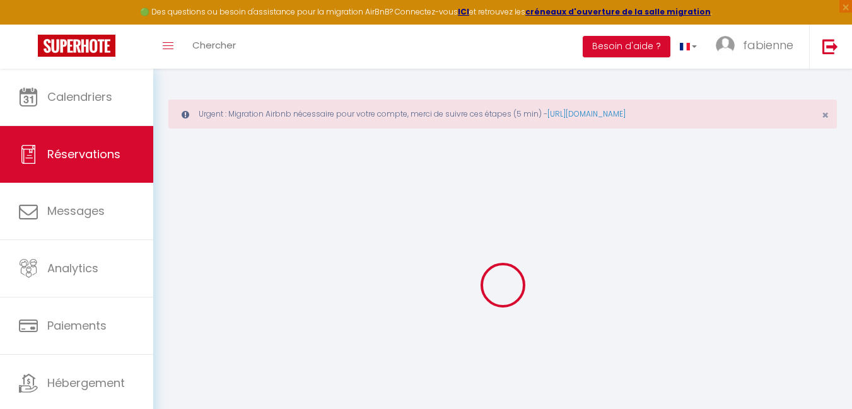
type input "0"
select select "1"
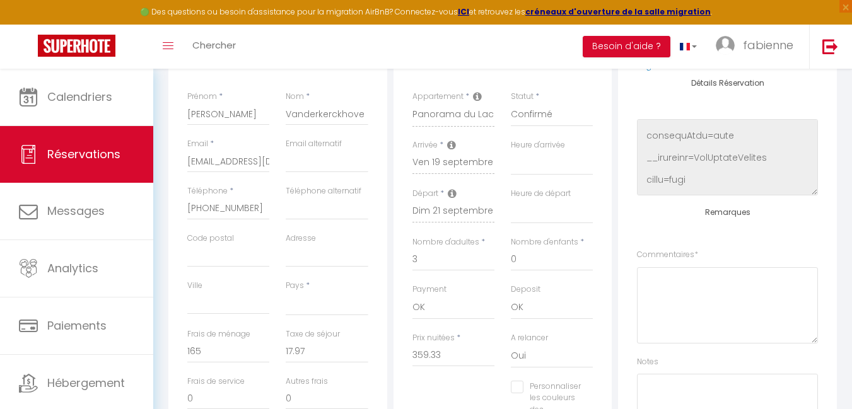
scroll to position [160, 0]
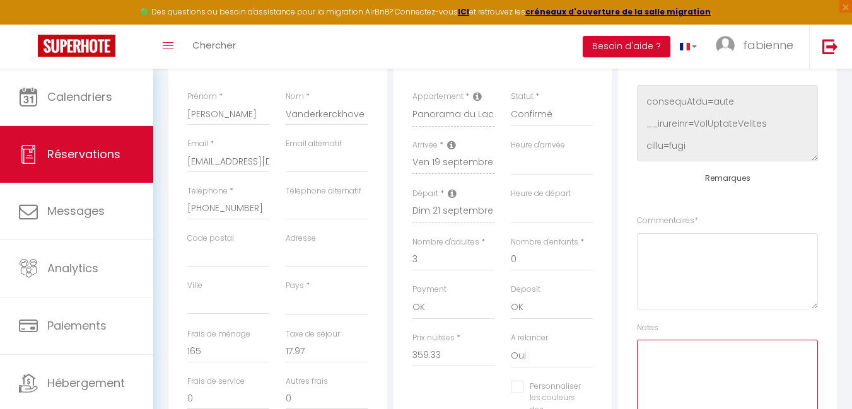
click at [653, 357] on textarea at bounding box center [727, 378] width 181 height 76
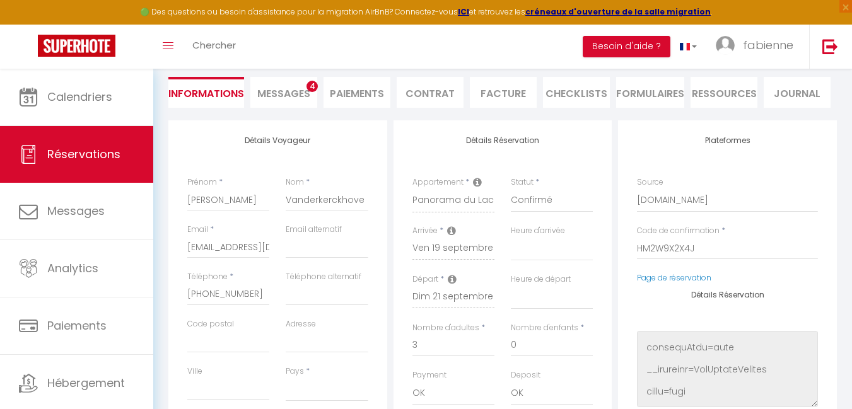
scroll to position [0, 0]
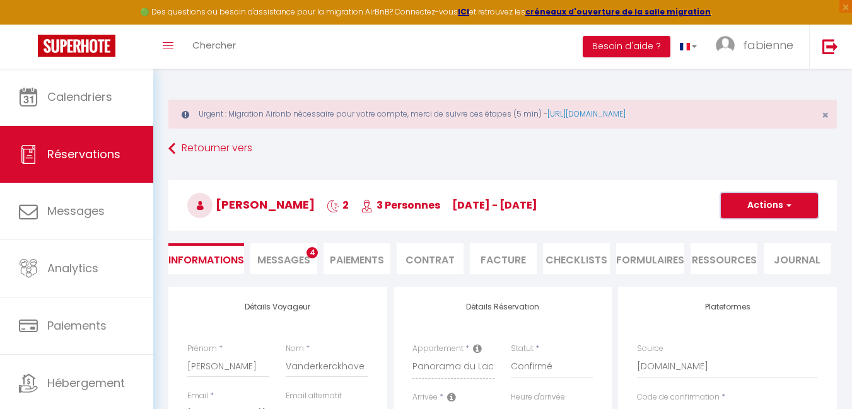
click at [778, 202] on button "Actions" at bounding box center [769, 205] width 97 height 25
click at [755, 229] on link "Enregistrer" at bounding box center [757, 233] width 100 height 16
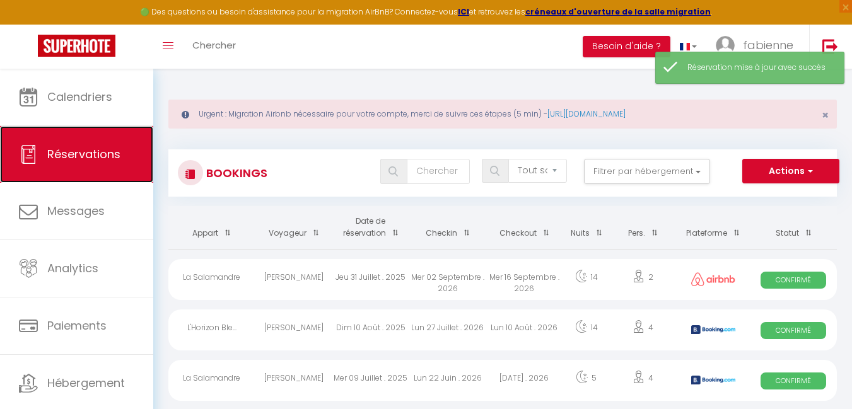
click at [66, 160] on span "Réservations" at bounding box center [83, 154] width 73 height 16
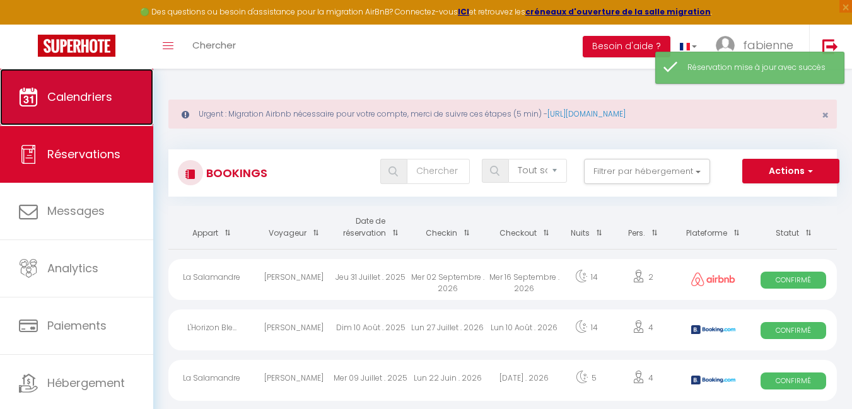
click at [81, 112] on link "Calendriers" at bounding box center [76, 97] width 153 height 57
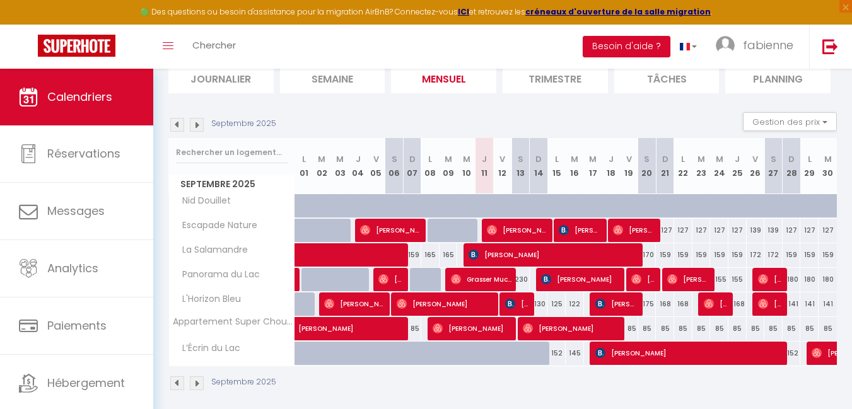
scroll to position [156, 0]
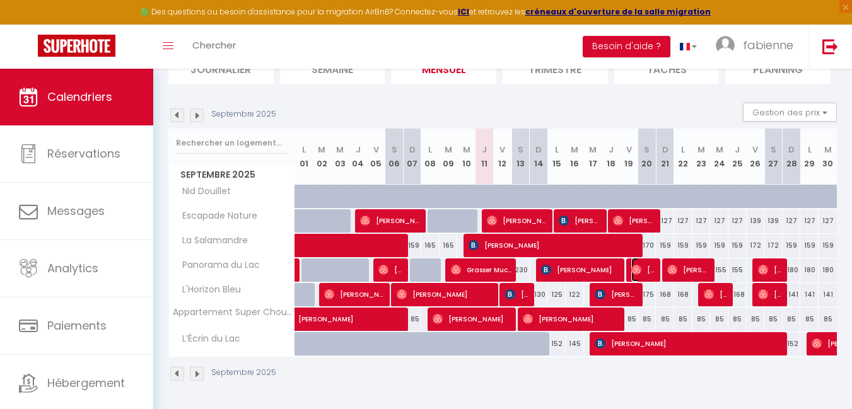
click at [648, 268] on span "[PERSON_NAME]" at bounding box center [643, 270] width 25 height 24
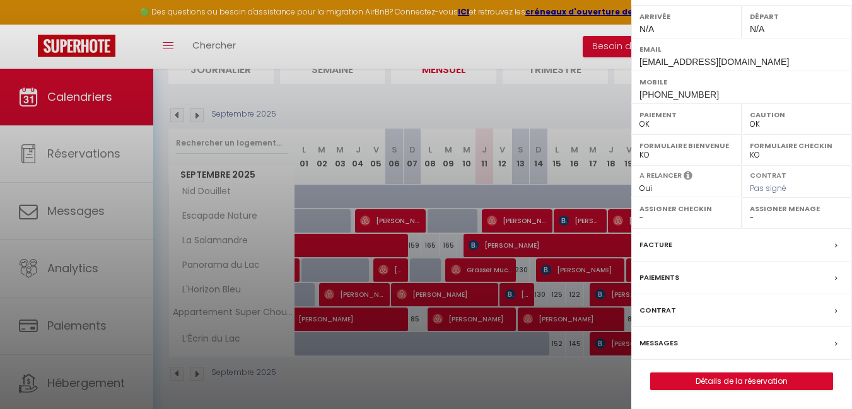
scroll to position [219, 0]
click at [730, 383] on link "Détails de la réservation" at bounding box center [742, 381] width 182 height 16
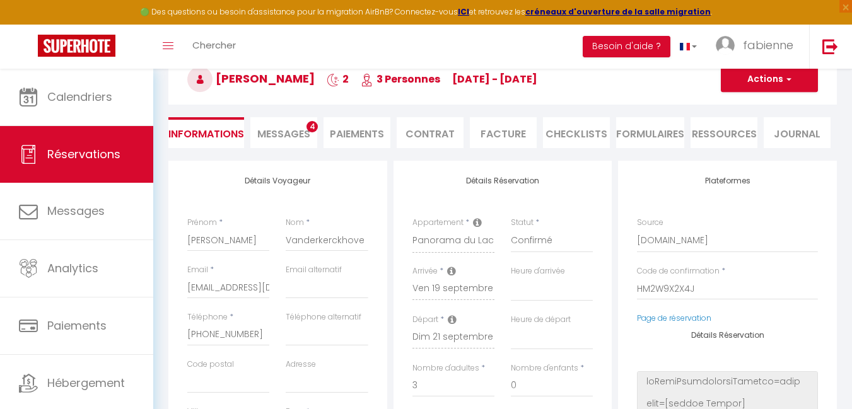
scroll to position [189, 0]
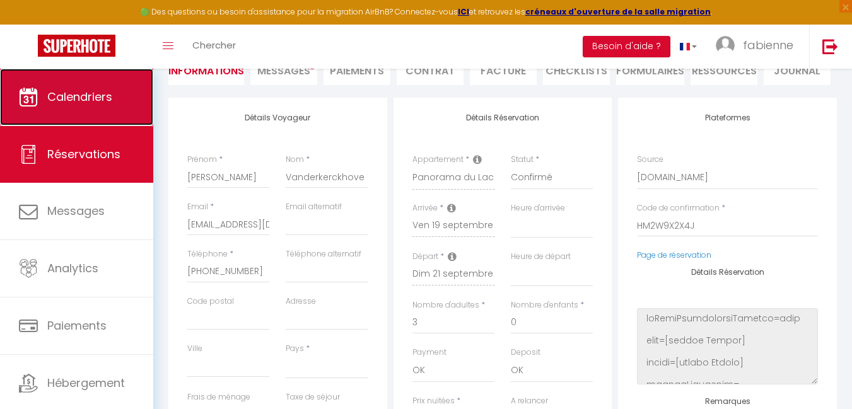
click at [83, 105] on link "Calendriers" at bounding box center [76, 97] width 153 height 57
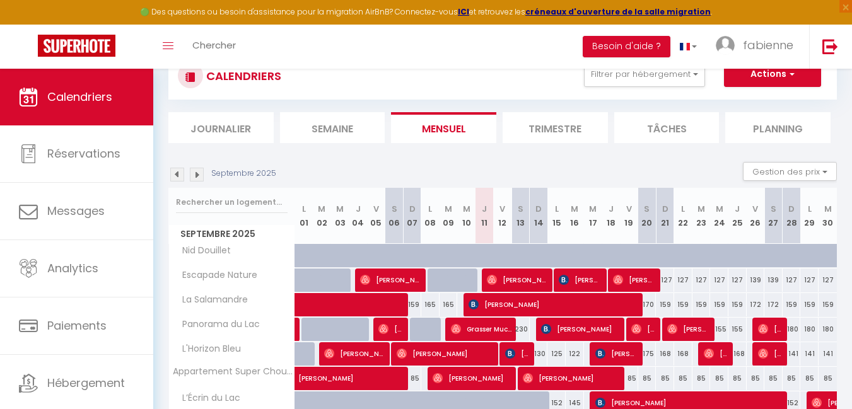
scroll to position [126, 0]
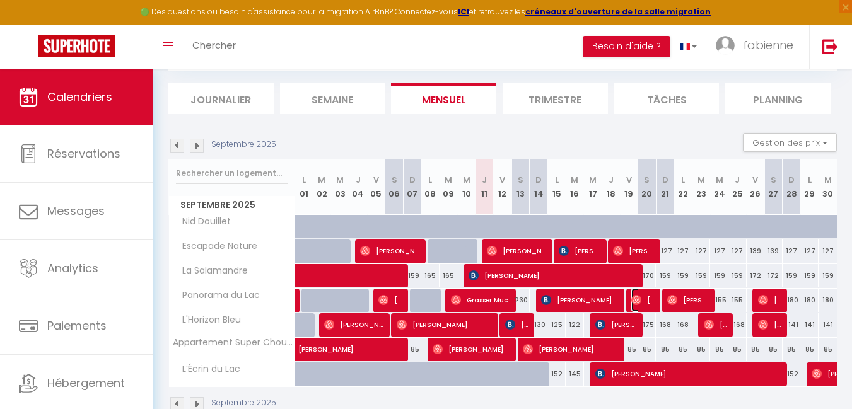
click at [647, 299] on span "[PERSON_NAME]" at bounding box center [643, 300] width 25 height 24
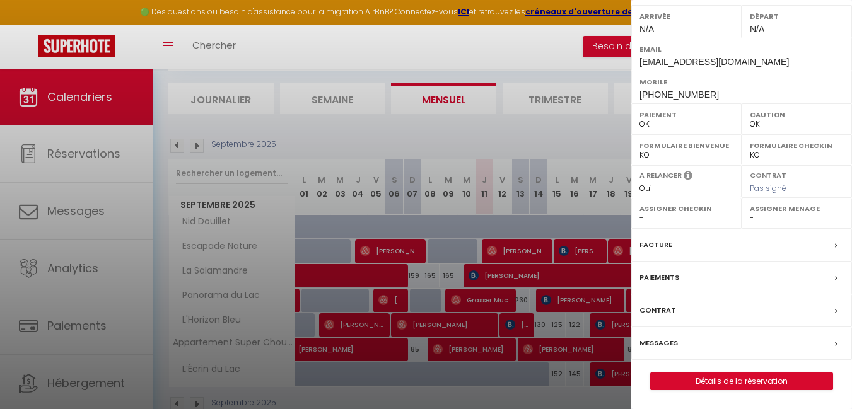
scroll to position [219, 0]
click at [731, 380] on link "Détails de la réservation" at bounding box center [742, 381] width 182 height 16
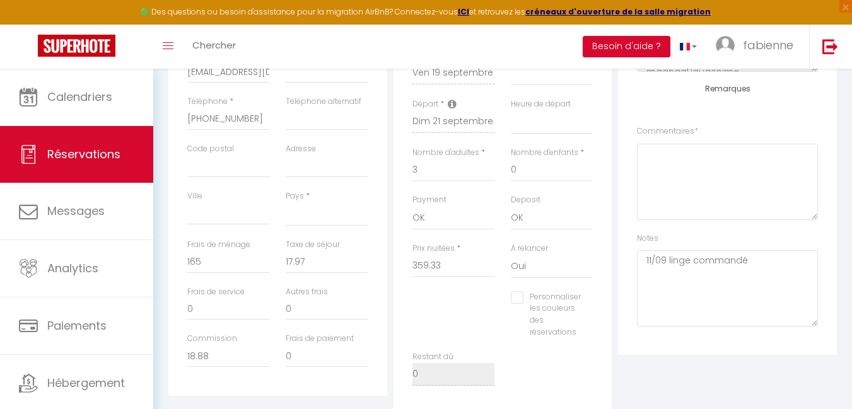
scroll to position [378, 0]
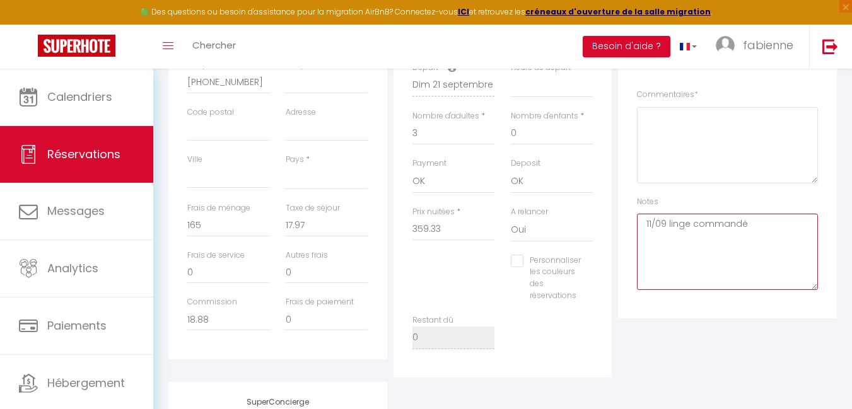
drag, startPoint x: 754, startPoint y: 231, endPoint x: 669, endPoint y: 229, distance: 85.2
click at [669, 229] on textarea "11/09 linge commandé" at bounding box center [727, 252] width 181 height 76
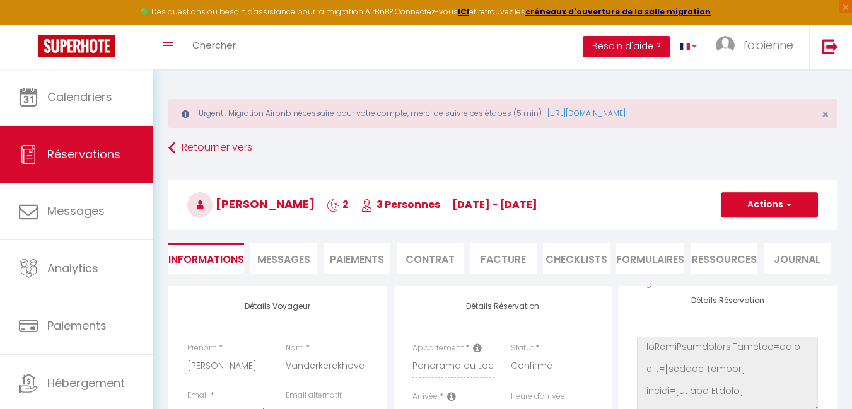
scroll to position [0, 0]
click at [793, 212] on button "Actions" at bounding box center [769, 205] width 97 height 25
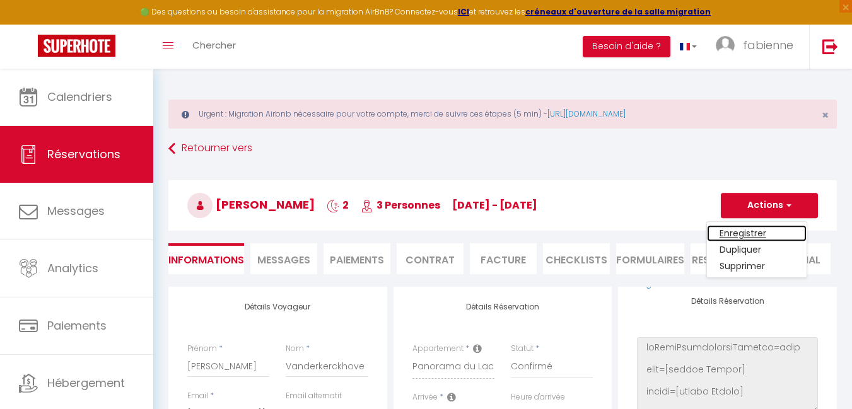
click at [760, 232] on link "Enregistrer" at bounding box center [757, 233] width 100 height 16
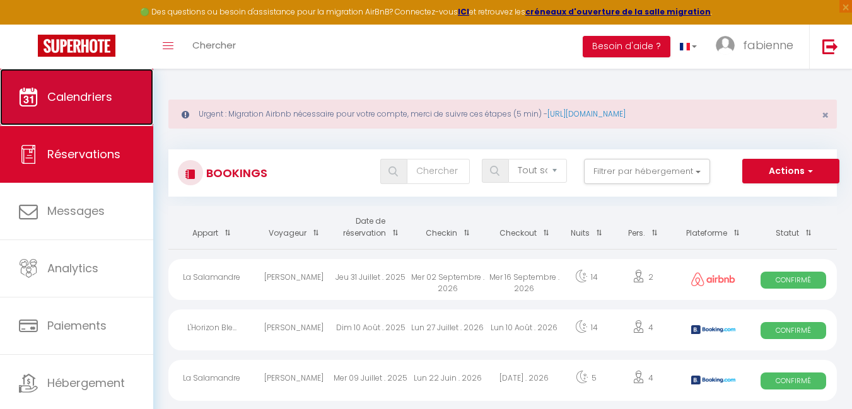
click at [120, 108] on link "Calendriers" at bounding box center [76, 97] width 153 height 57
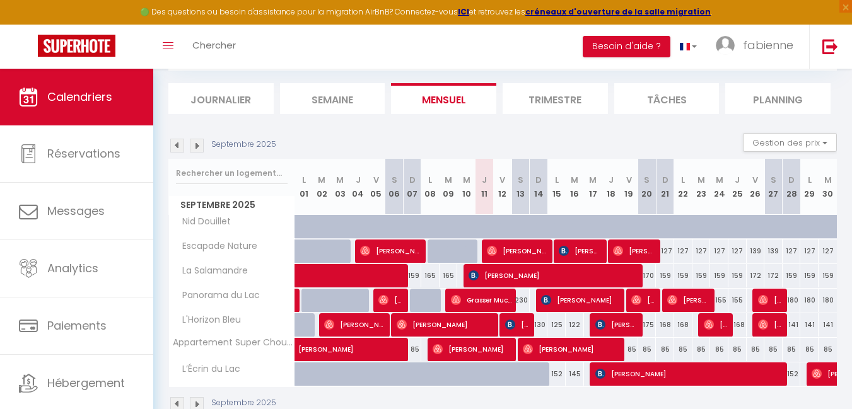
scroll to position [156, 0]
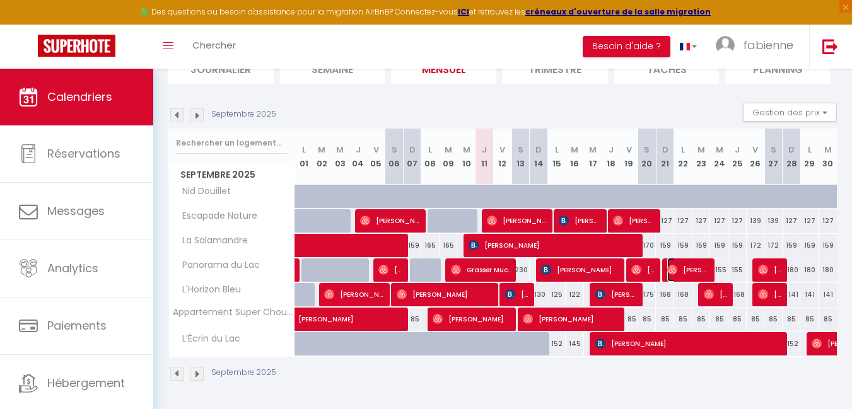
click at [675, 269] on img at bounding box center [672, 270] width 10 height 10
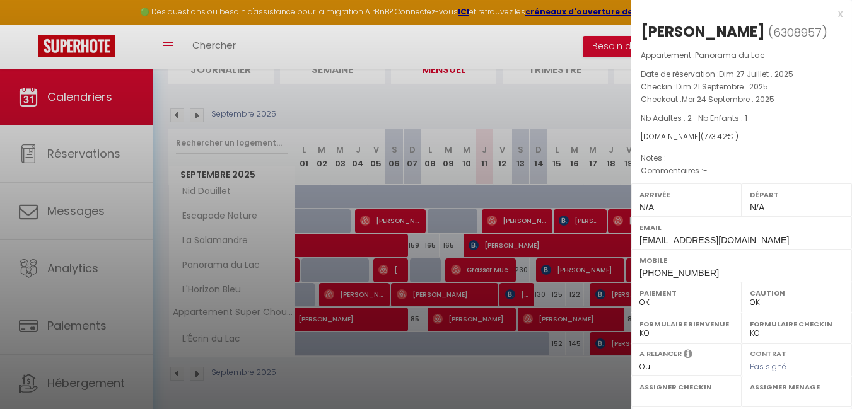
click at [584, 389] on div at bounding box center [426, 204] width 852 height 409
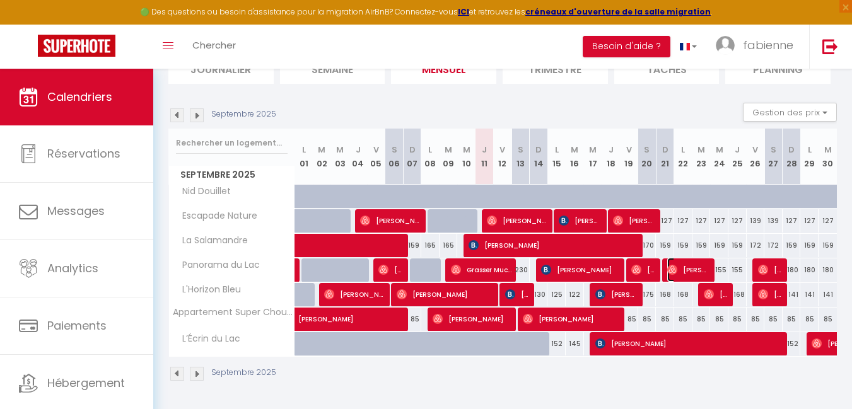
click at [689, 268] on span "[PERSON_NAME]" at bounding box center [688, 270] width 43 height 24
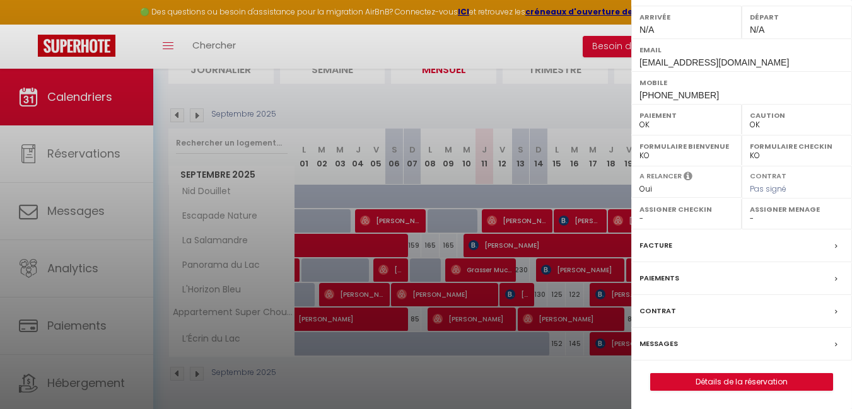
scroll to position [178, 0]
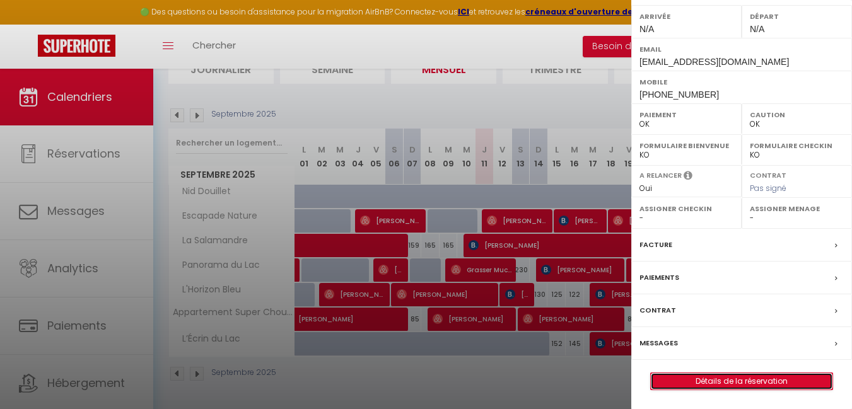
click at [735, 381] on link "Détails de la réservation" at bounding box center [742, 381] width 182 height 16
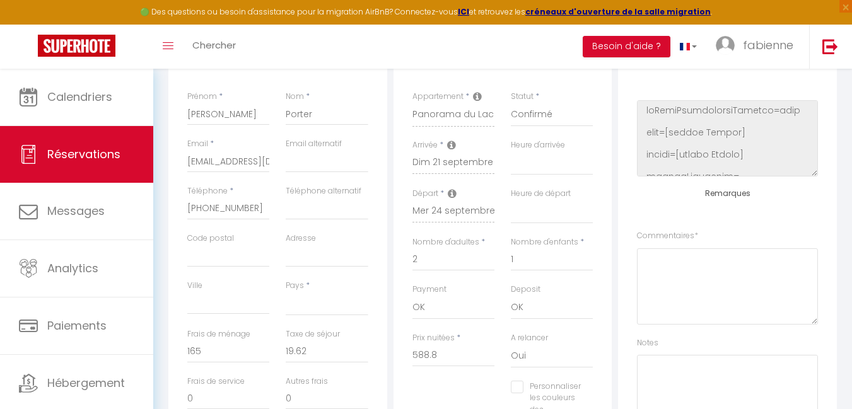
scroll to position [160, 0]
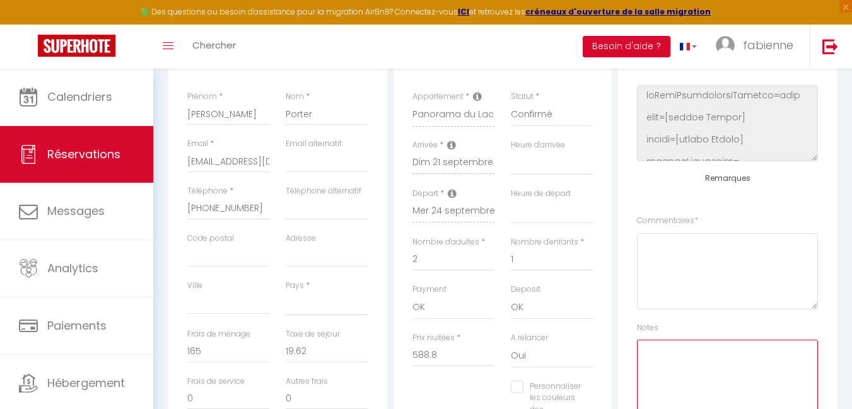
click at [653, 354] on textarea at bounding box center [727, 378] width 181 height 76
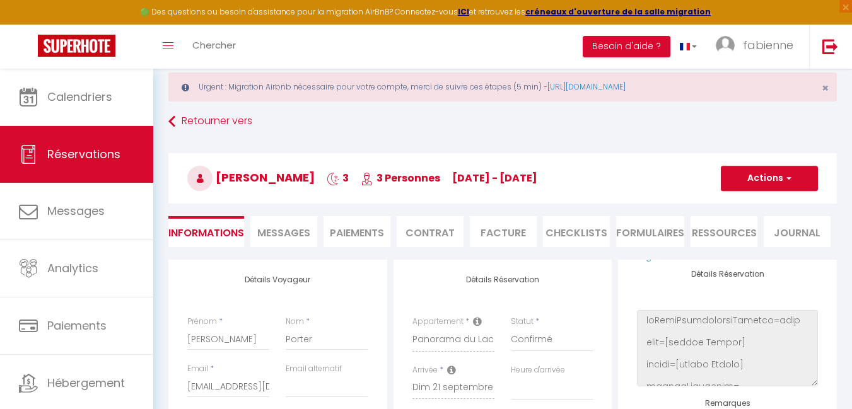
scroll to position [0, 0]
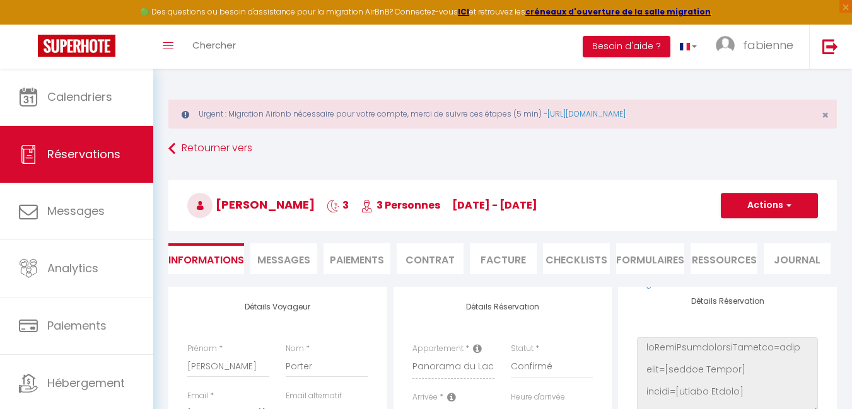
click at [286, 262] on span "Messages" at bounding box center [283, 260] width 53 height 15
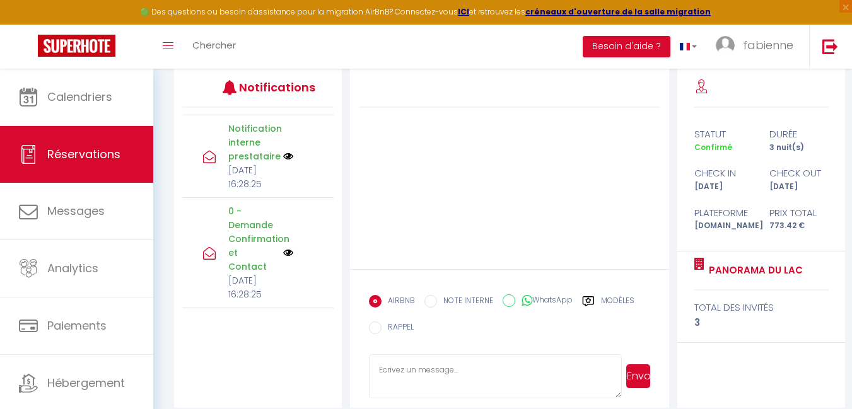
scroll to position [232, 0]
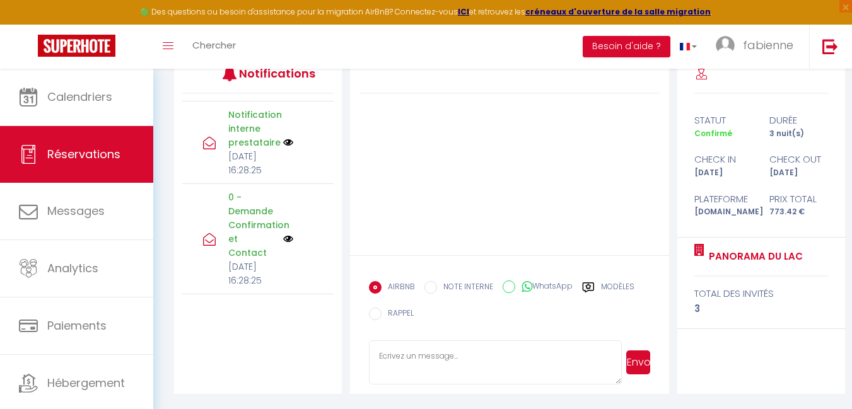
click at [255, 202] on p "0 - Demande Confirmation et Contact" at bounding box center [251, 224] width 47 height 69
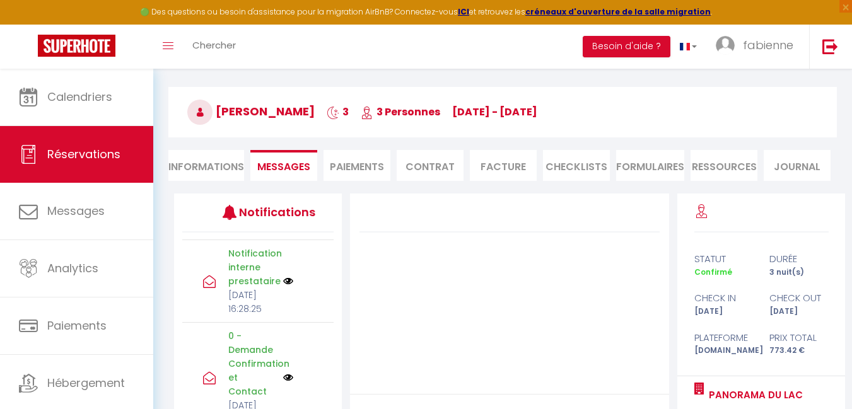
scroll to position [43, 0]
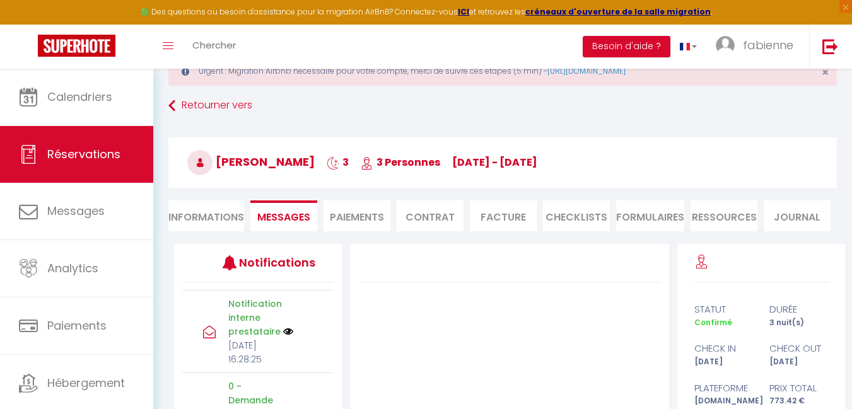
click at [229, 221] on li "Informations" at bounding box center [206, 216] width 76 height 31
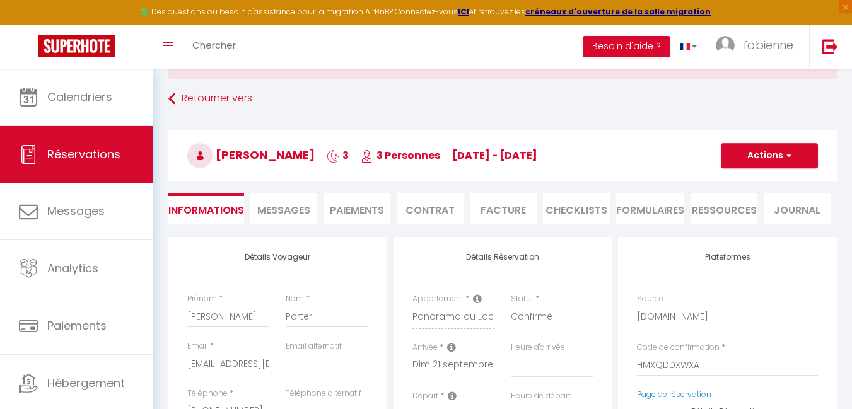
scroll to position [43, 0]
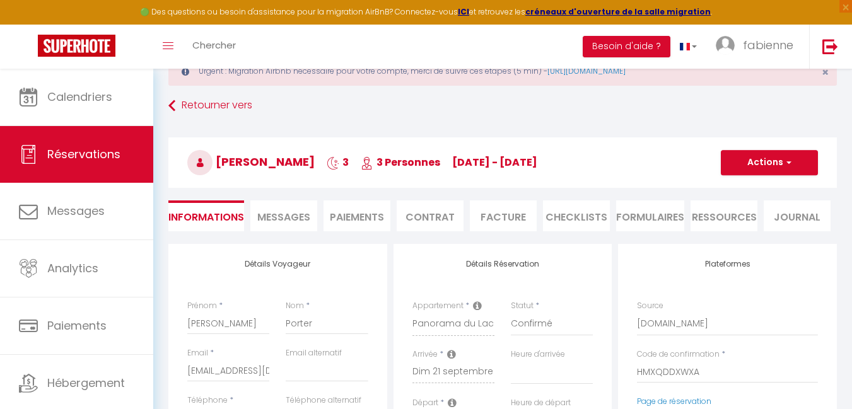
click at [276, 218] on span "Messages" at bounding box center [283, 217] width 53 height 15
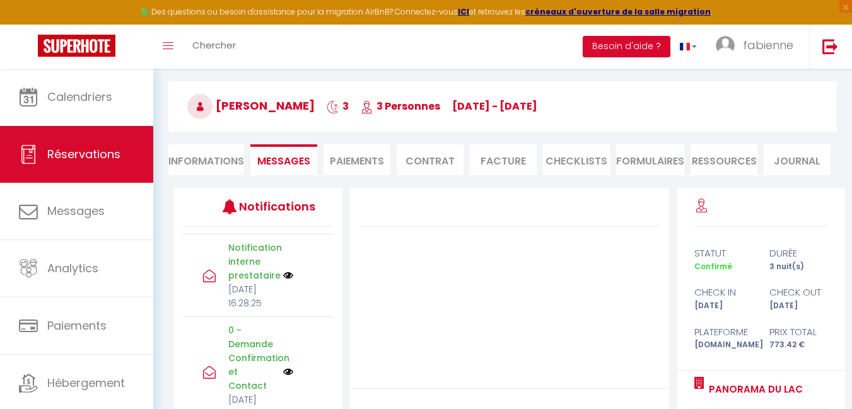
scroll to position [43, 0]
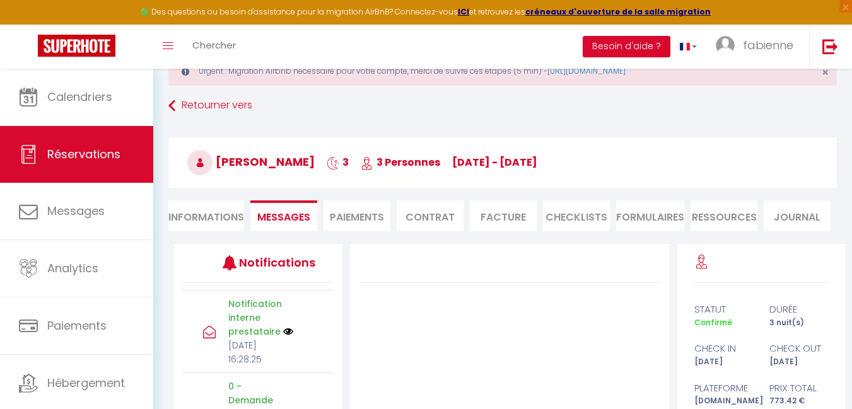
click at [225, 216] on li "Informations" at bounding box center [206, 216] width 76 height 31
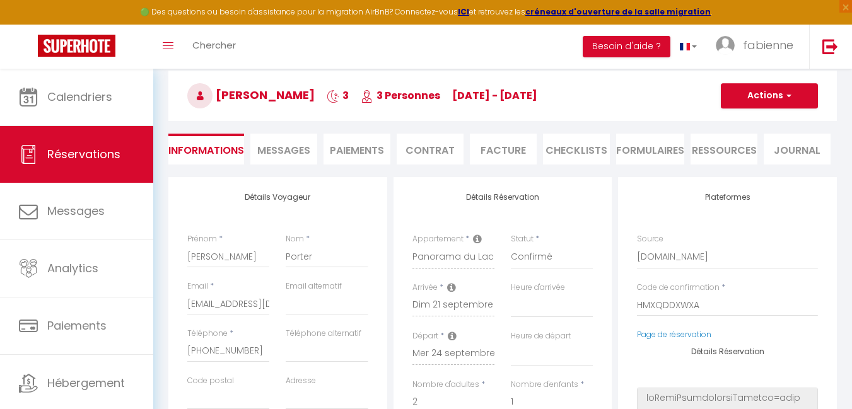
scroll to position [106, 0]
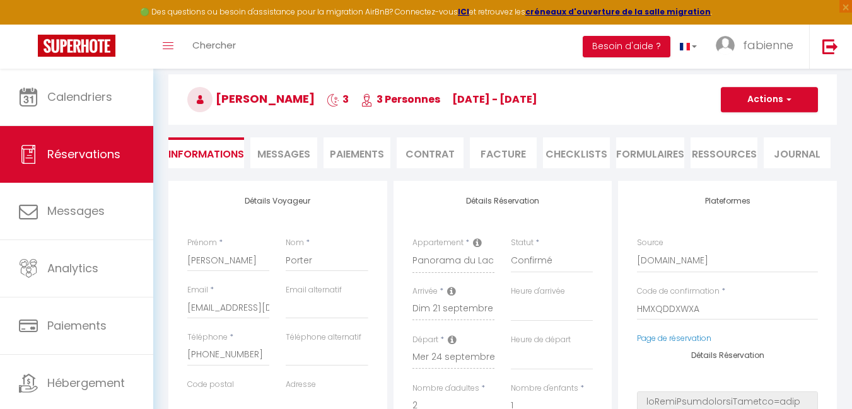
click at [286, 154] on span "Messages" at bounding box center [283, 154] width 53 height 15
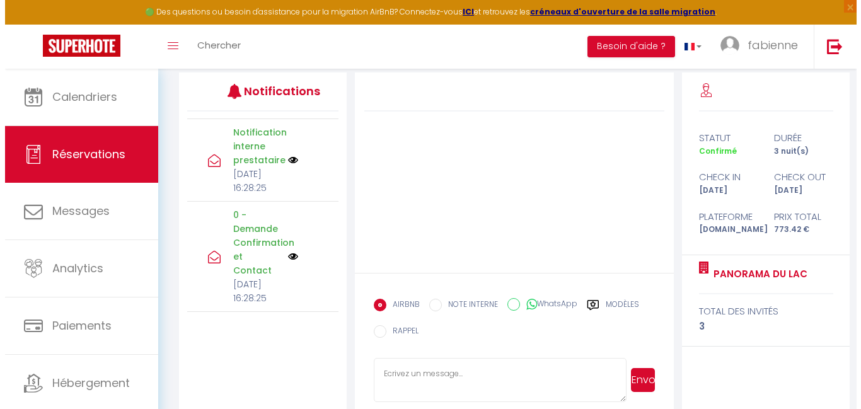
scroll to position [232, 0]
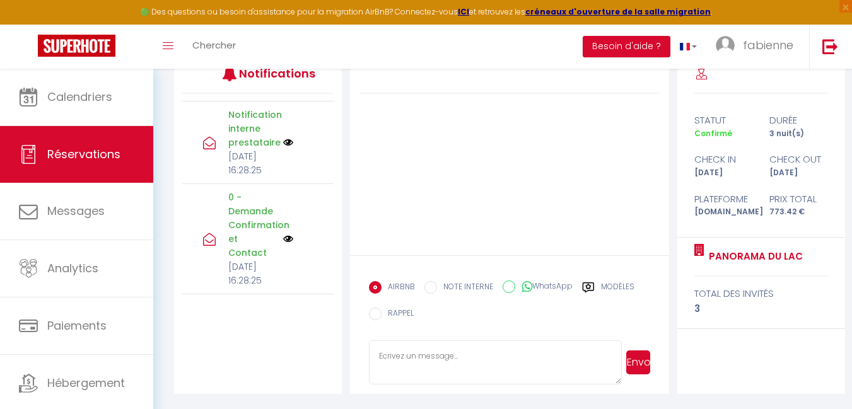
click at [283, 234] on img at bounding box center [288, 239] width 10 height 10
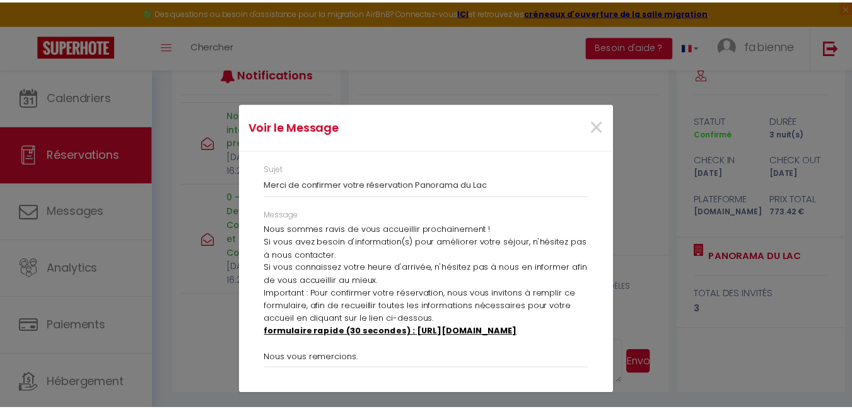
scroll to position [95, 0]
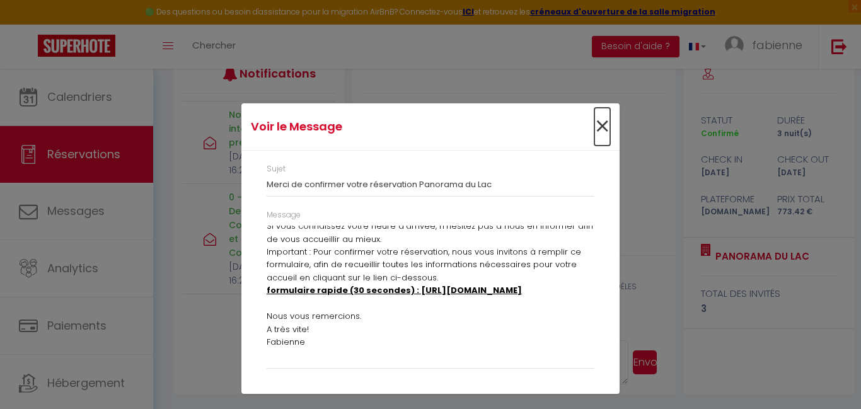
click at [597, 130] on span "×" at bounding box center [603, 127] width 16 height 38
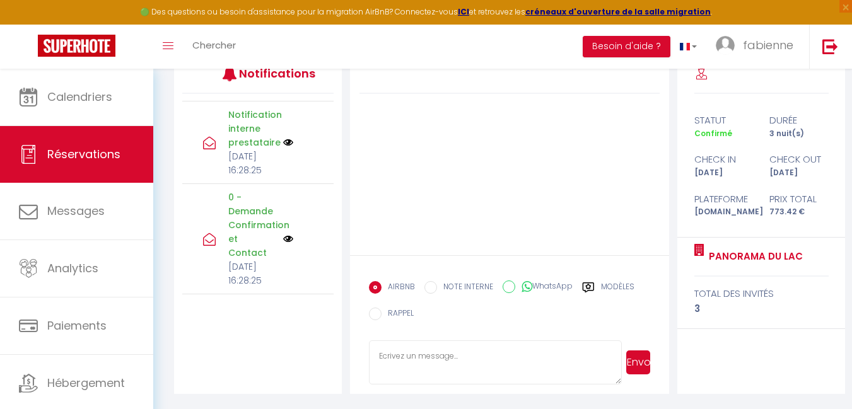
click at [243, 206] on p "0 - Demande Confirmation et Contact" at bounding box center [251, 224] width 47 height 69
click at [211, 233] on icon at bounding box center [209, 239] width 13 height 13
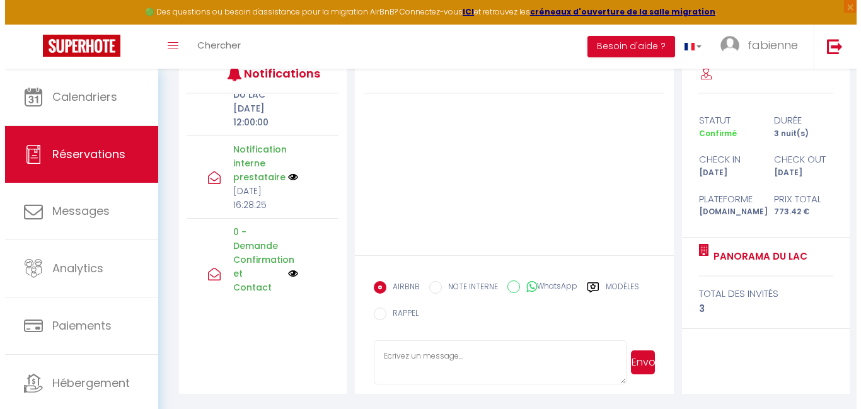
scroll to position [656, 0]
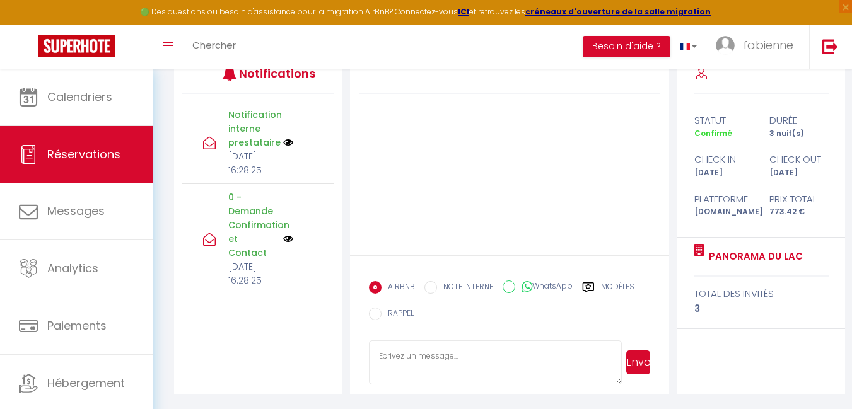
click at [283, 234] on img at bounding box center [288, 239] width 10 height 10
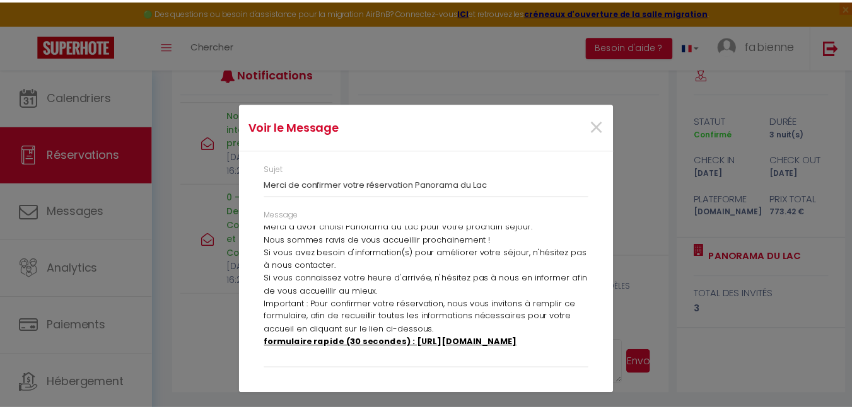
scroll to position [0, 0]
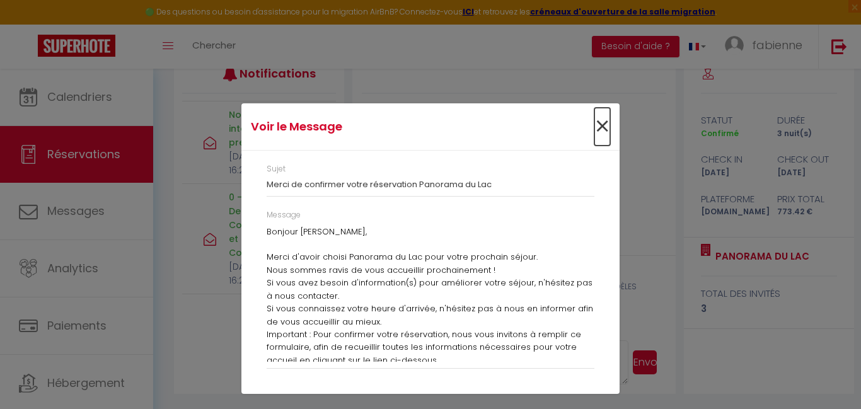
click at [598, 129] on span "×" at bounding box center [603, 127] width 16 height 38
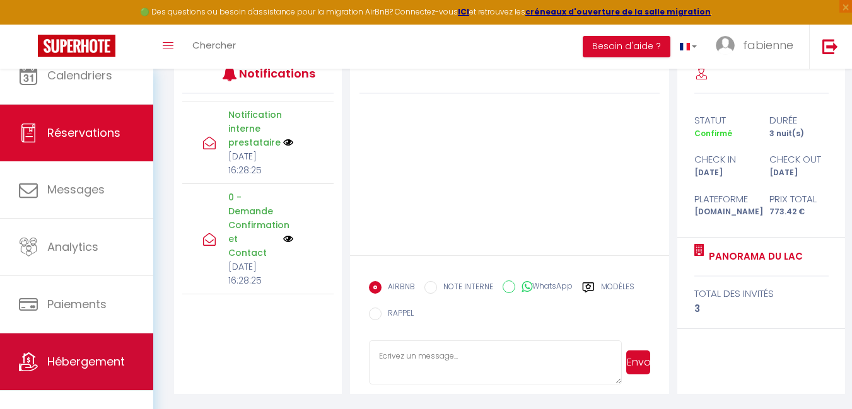
scroll to position [33, 0]
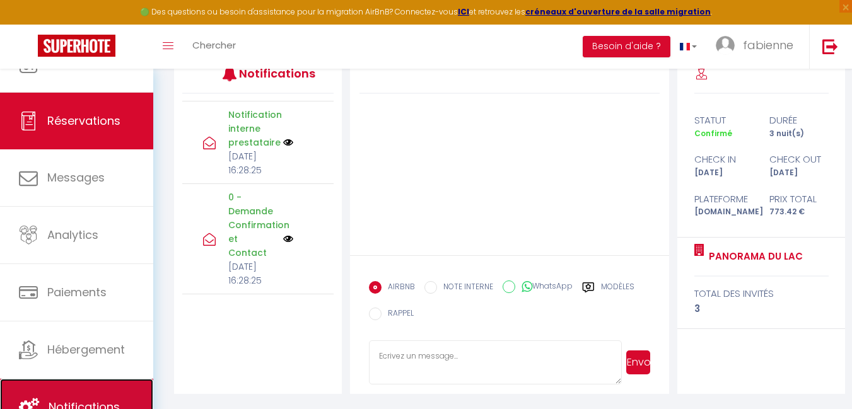
click at [91, 383] on link "Notifications" at bounding box center [76, 407] width 153 height 57
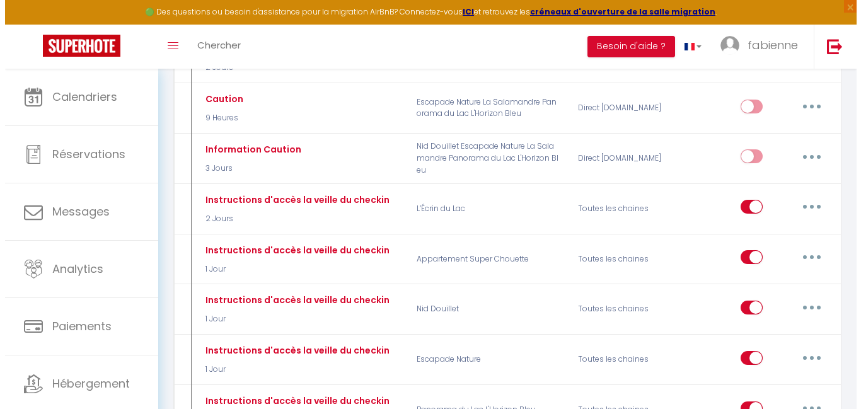
scroll to position [189, 0]
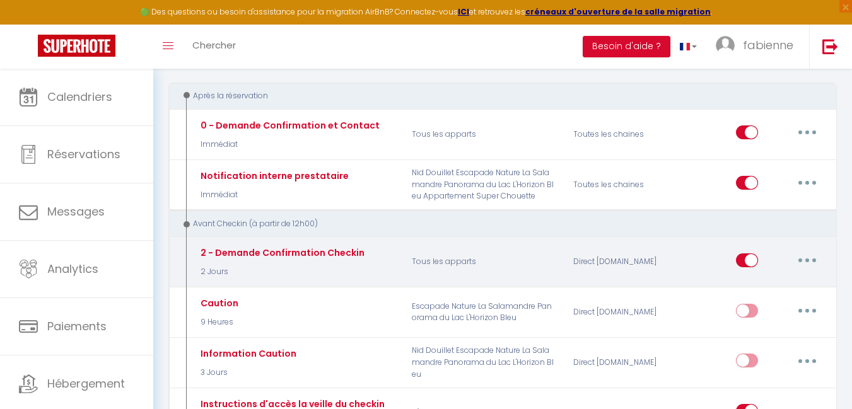
click at [808, 259] on icon "button" at bounding box center [807, 261] width 4 height 4
click at [750, 289] on link "Editer" at bounding box center [774, 288] width 93 height 21
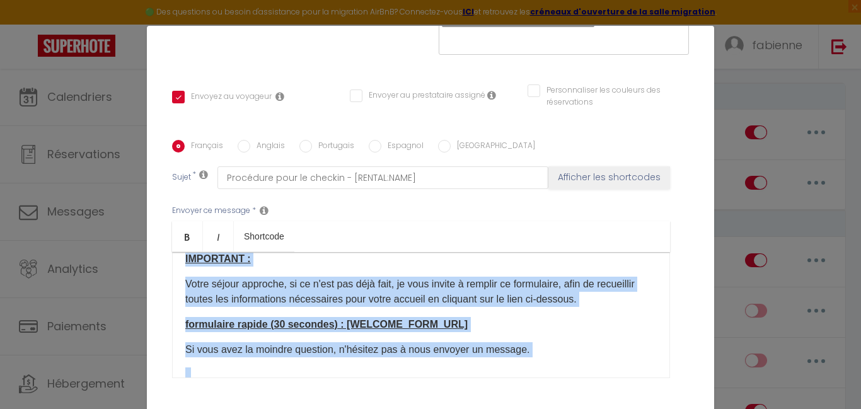
scroll to position [221, 0]
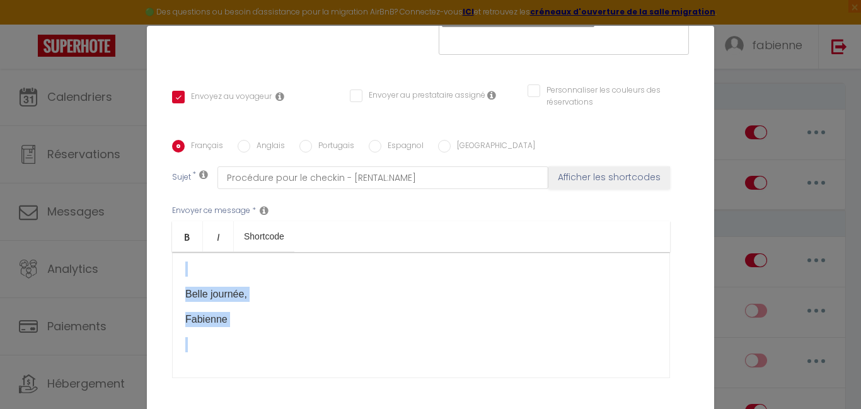
drag, startPoint x: 182, startPoint y: 258, endPoint x: 439, endPoint y: 333, distance: 268.6
click at [551, 371] on div "Envoyer ce message * Bold Italic Shortcode Rich text editor Bonjour [GUEST:FIRS…" at bounding box center [430, 291] width 517 height 205
copy div "Bonjour [GUEST:FIRST_NAME],​ IMPORTANT : ​ ​ Votre séjour approche, si ce n'est…"
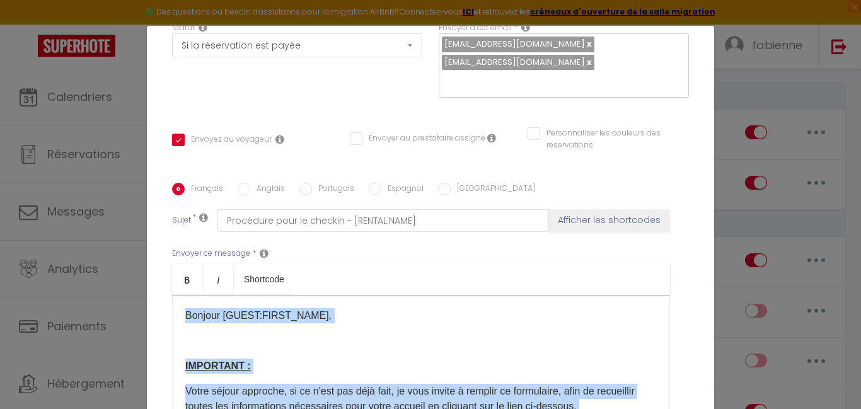
scroll to position [252, 0]
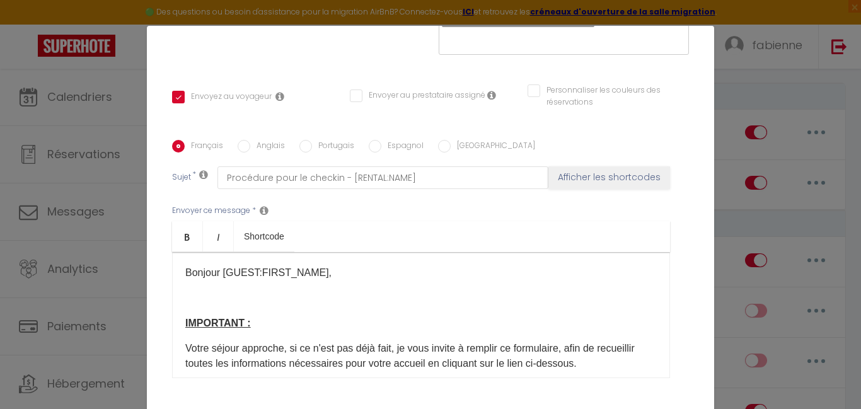
click at [238, 140] on input "Anglais" at bounding box center [244, 146] width 13 height 13
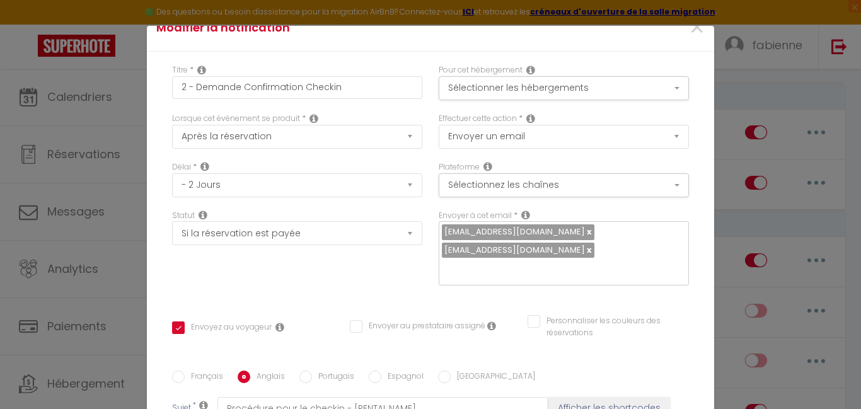
scroll to position [0, 0]
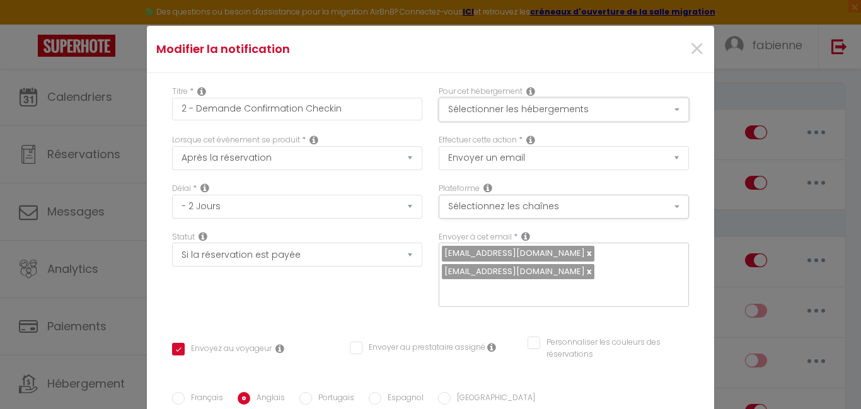
click at [658, 111] on button "Sélectionner les hébergements" at bounding box center [564, 110] width 250 height 24
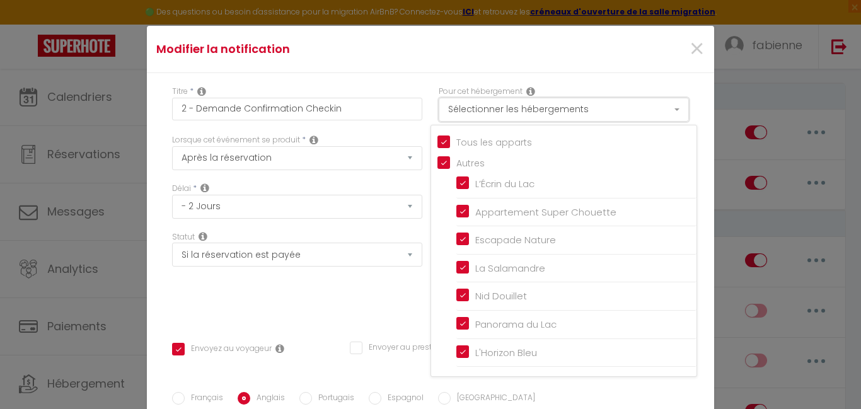
click at [658, 110] on button "Sélectionner les hébergements" at bounding box center [564, 110] width 250 height 24
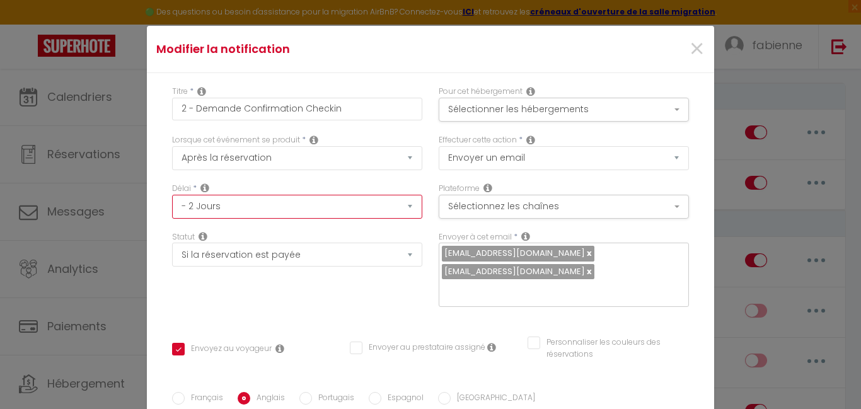
click at [400, 206] on select "Immédiat - 10 Minutes - 1 Heure - 2 Heures - 3 Heures - 4 Heures - 5 Heures - 6…" at bounding box center [297, 207] width 250 height 24
click at [172, 195] on select "Immédiat - 10 Minutes - 1 Heure - 2 Heures - 3 Heures - 4 Heures - 5 Heures - 6…" at bounding box center [297, 207] width 250 height 24
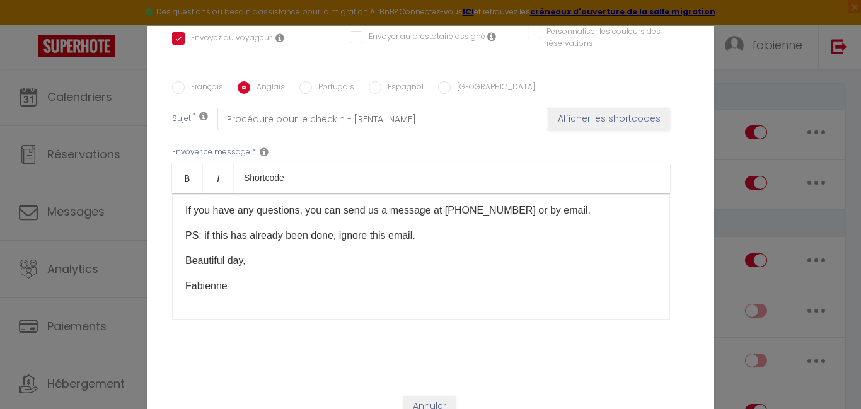
scroll to position [51, 0]
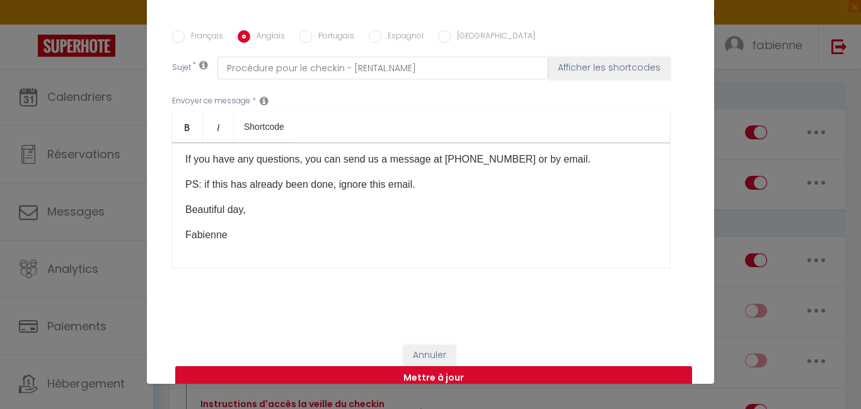
click at [434, 366] on button "Mettre à jour" at bounding box center [433, 378] width 517 height 24
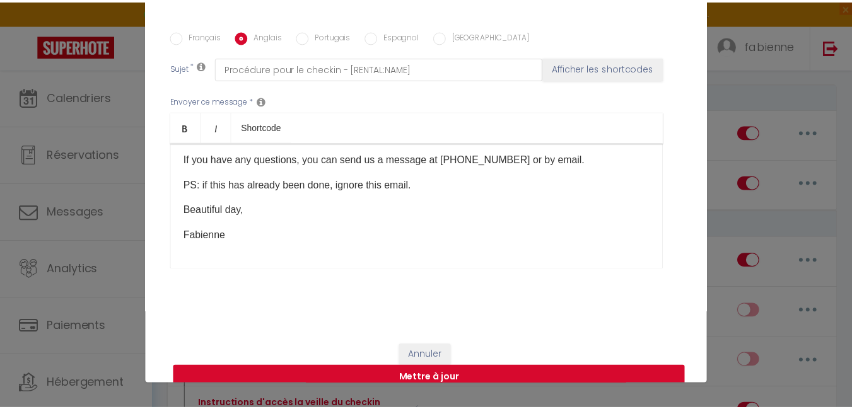
scroll to position [298, 0]
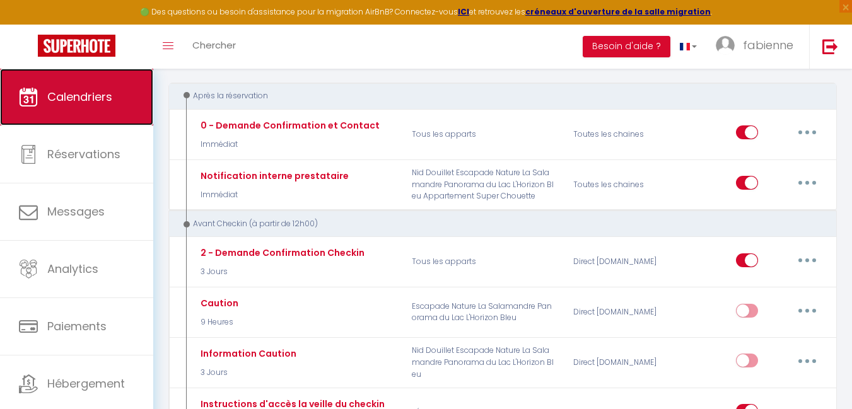
click at [62, 103] on span "Calendriers" at bounding box center [79, 97] width 65 height 16
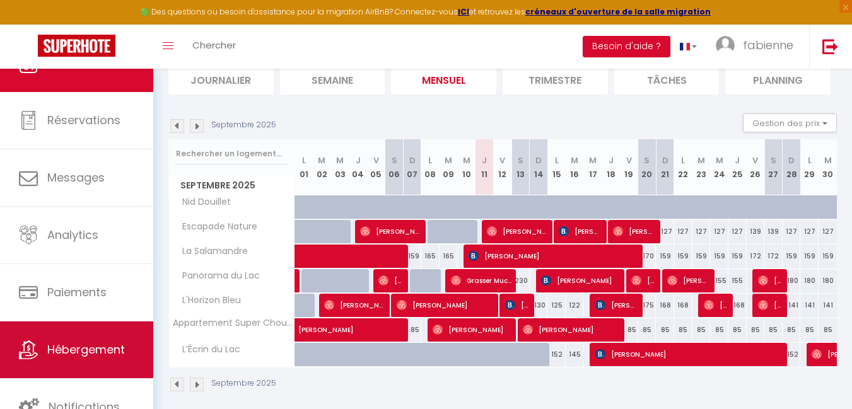
scroll to position [156, 0]
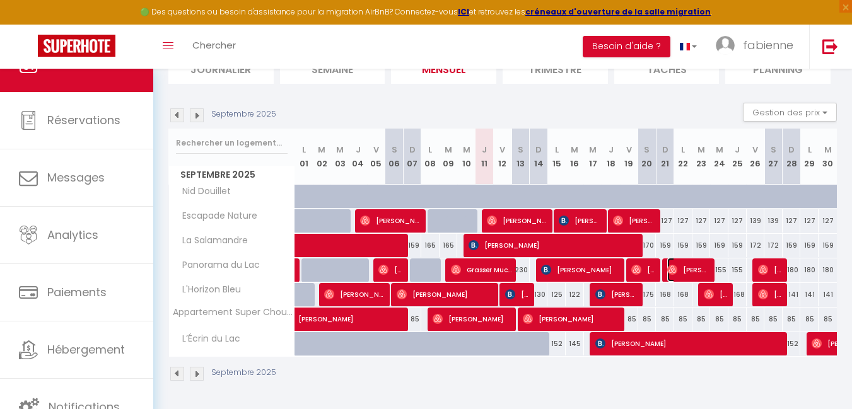
click at [686, 269] on span "[PERSON_NAME]" at bounding box center [688, 270] width 43 height 24
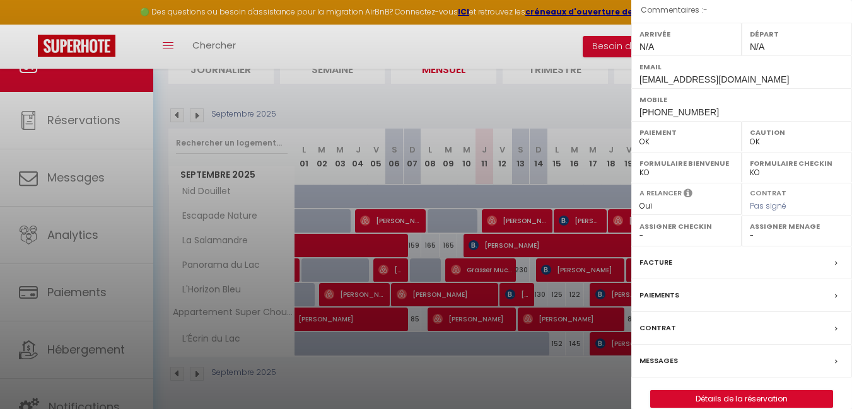
scroll to position [178, 0]
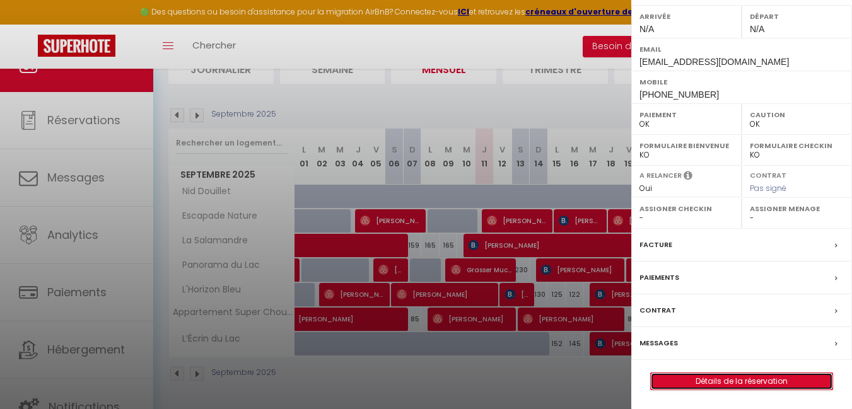
click at [747, 382] on link "Détails de la réservation" at bounding box center [742, 381] width 182 height 16
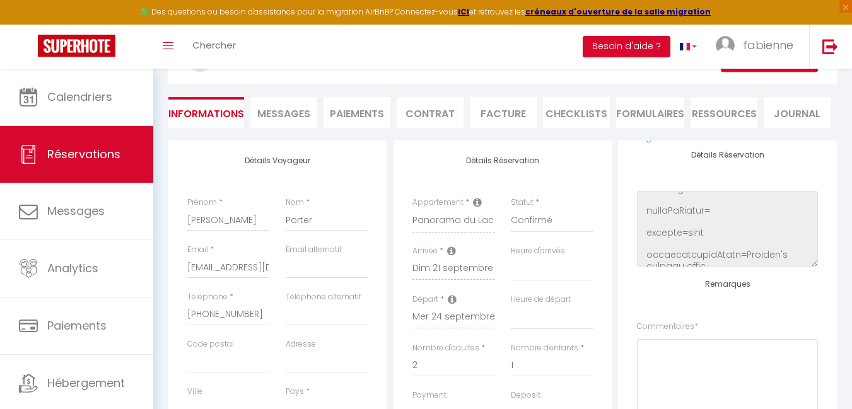
scroll to position [189, 0]
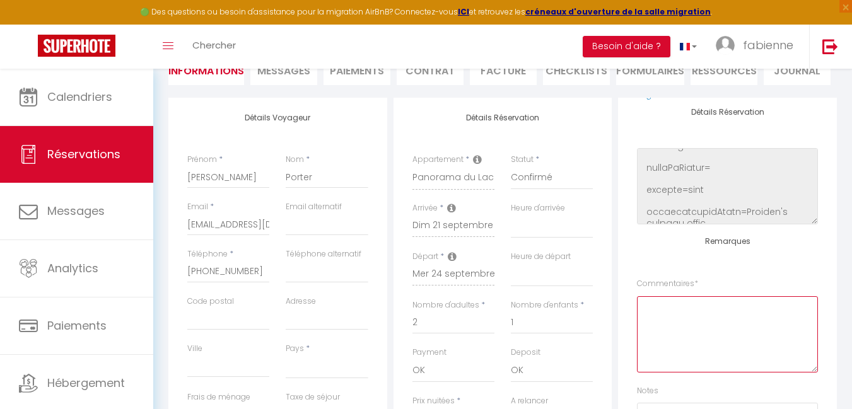
click at [708, 320] on textarea at bounding box center [727, 334] width 181 height 76
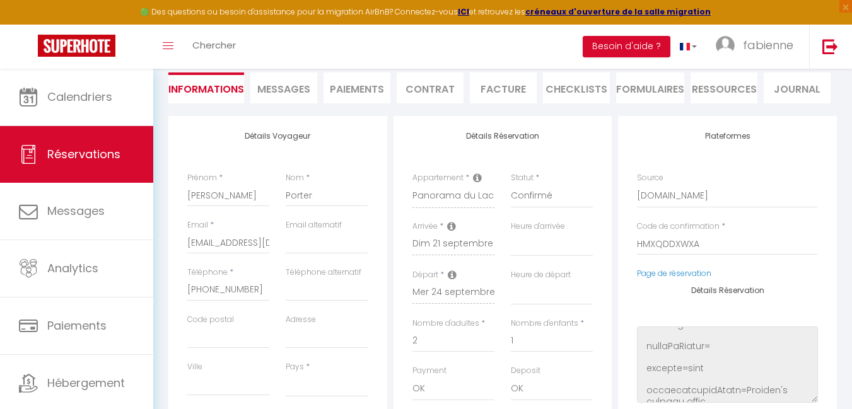
scroll to position [126, 0]
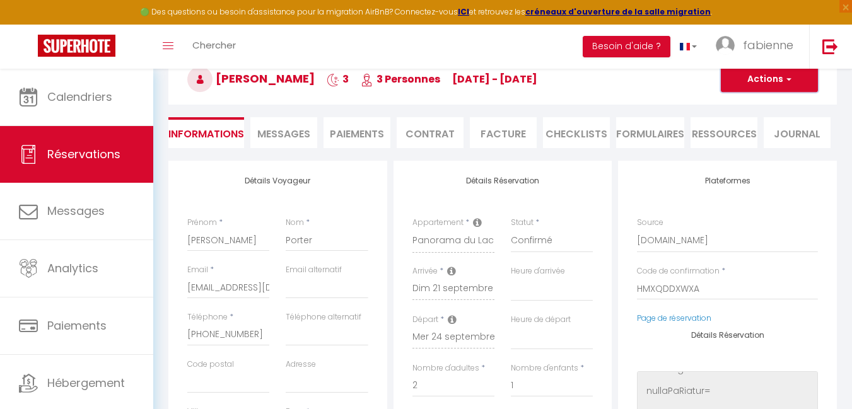
click at [788, 84] on span "button" at bounding box center [787, 79] width 8 height 11
click at [758, 107] on link "Enregistrer" at bounding box center [757, 107] width 100 height 16
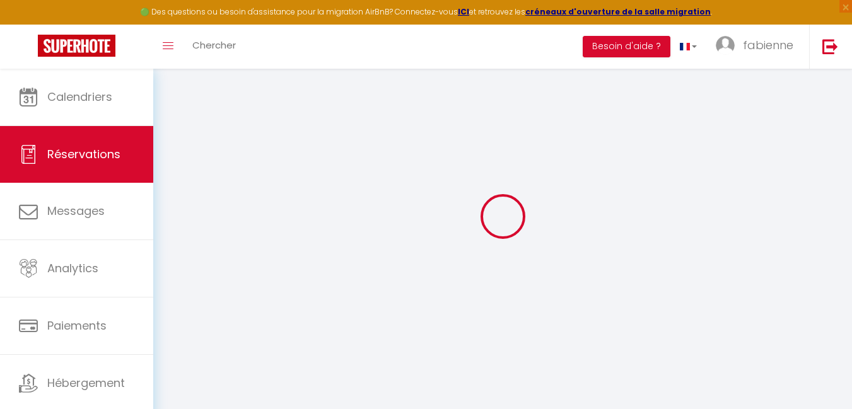
scroll to position [69, 0]
